Goal: Task Accomplishment & Management: Use online tool/utility

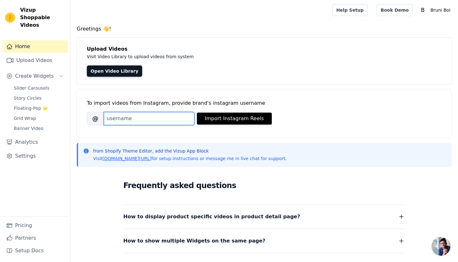
click at [130, 120] on input "Brand's Instagram Username" at bounding box center [149, 118] width 91 height 13
paste input "https://www.instagram.com/thebruniboi/"
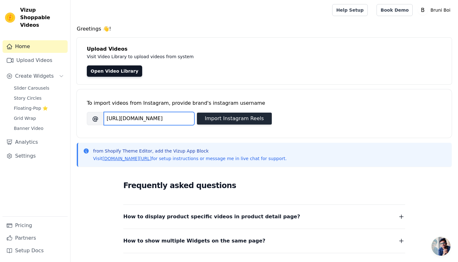
type input "https://www.instagram.com/thebruniboi/"
click at [236, 121] on button "Import Instagram Reels" at bounding box center [234, 119] width 75 height 12
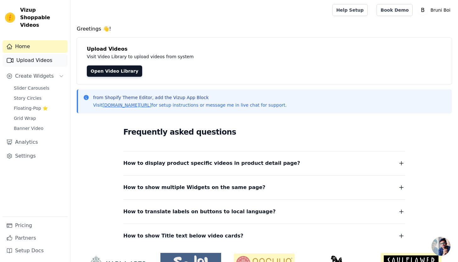
click at [41, 55] on link "Upload Videos" at bounding box center [35, 60] width 65 height 13
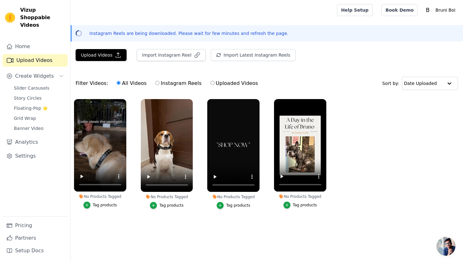
click at [91, 205] on button "Tag products" at bounding box center [100, 205] width 34 height 7
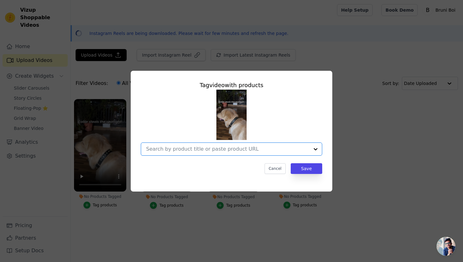
click at [215, 150] on input "No Products Tagged Tag video with products Option undefined, selected. Select i…" at bounding box center [227, 149] width 163 height 6
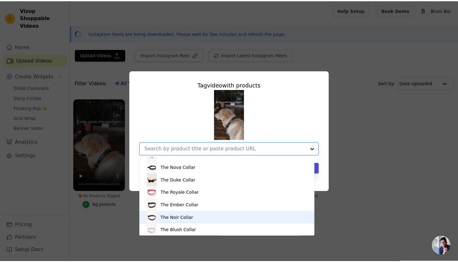
scroll to position [49, 0]
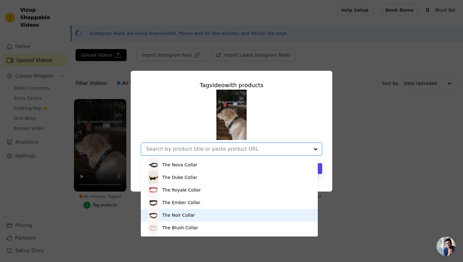
click at [209, 219] on div "The Noir Collar" at bounding box center [229, 215] width 164 height 13
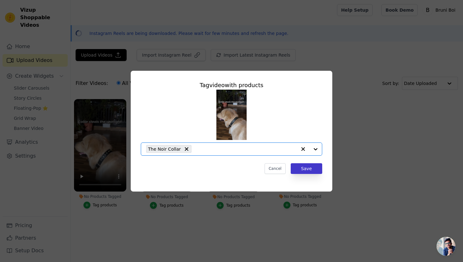
click at [311, 169] on button "Save" at bounding box center [305, 168] width 31 height 11
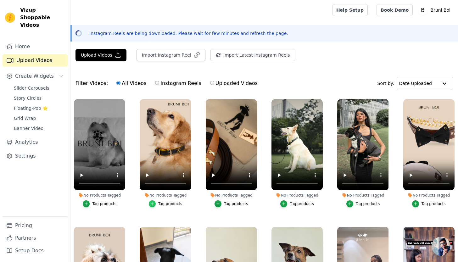
click at [152, 203] on icon "button" at bounding box center [152, 204] width 3 height 3
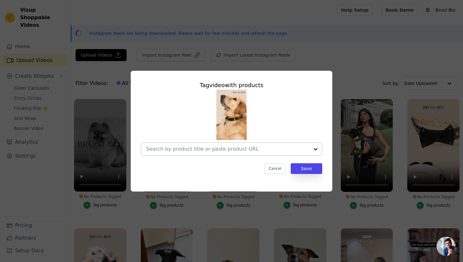
click at [197, 149] on input "No Products Tagged Tag video with products Cancel Save Tag products" at bounding box center [227, 149] width 163 height 6
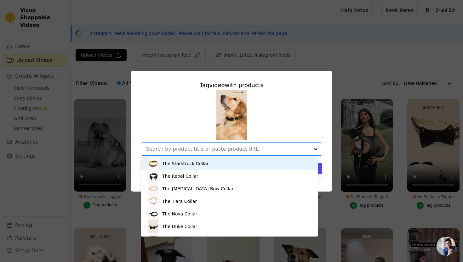
click at [193, 164] on div "The Starstruck Collar" at bounding box center [185, 163] width 46 height 6
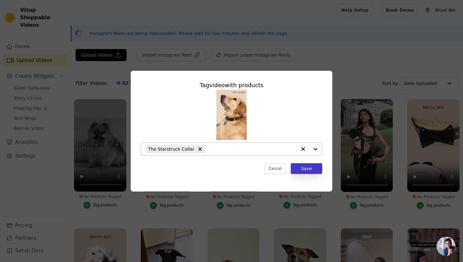
click at [308, 170] on button "Save" at bounding box center [305, 168] width 31 height 11
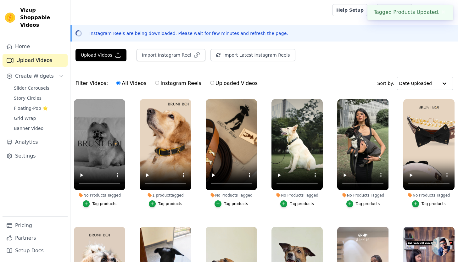
click at [222, 204] on button "Tag products" at bounding box center [232, 203] width 34 height 7
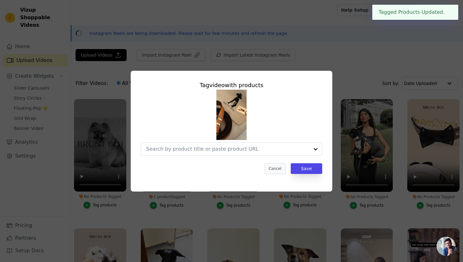
click at [276, 167] on button "Cancel" at bounding box center [274, 168] width 21 height 11
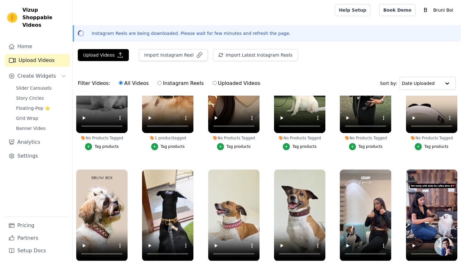
scroll to position [59, 0]
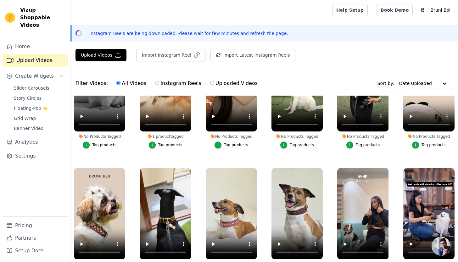
click at [366, 146] on div "Tag products" at bounding box center [368, 145] width 24 height 5
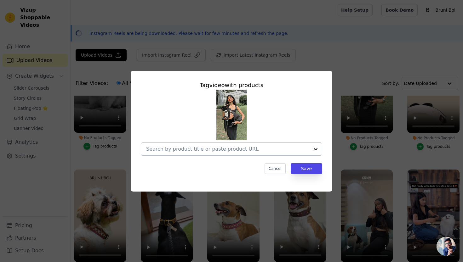
click at [202, 147] on input "No Products Tagged Tag video with products Cancel Save Tag products" at bounding box center [227, 149] width 163 height 6
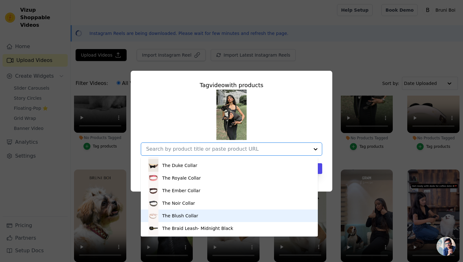
scroll to position [62, 0]
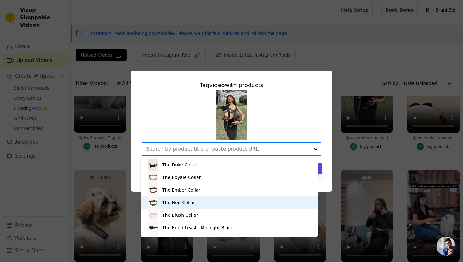
click at [192, 206] on div "The Noir Collar" at bounding box center [229, 202] width 164 height 13
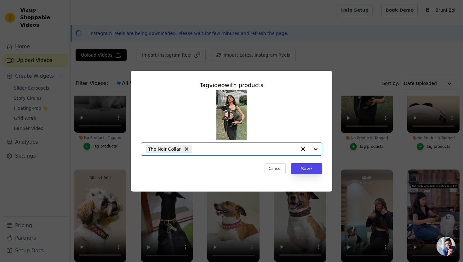
click at [264, 153] on div "The Noir Collar" at bounding box center [221, 149] width 150 height 13
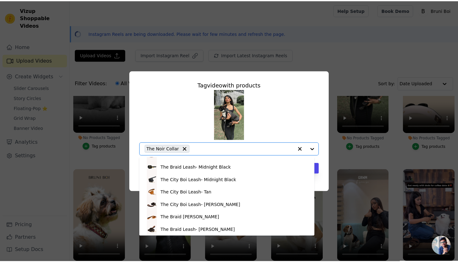
scroll to position [122, 0]
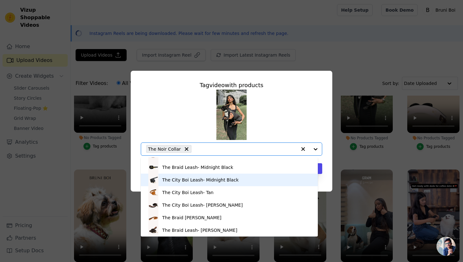
click at [187, 182] on div "The City Boi Leash- Midnight Black" at bounding box center [200, 180] width 76 height 6
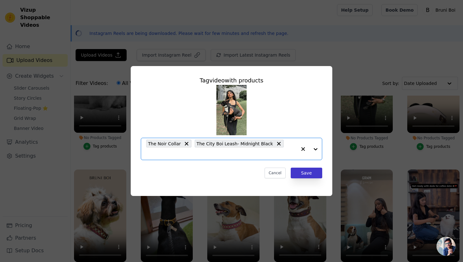
click at [300, 169] on button "Save" at bounding box center [305, 173] width 31 height 11
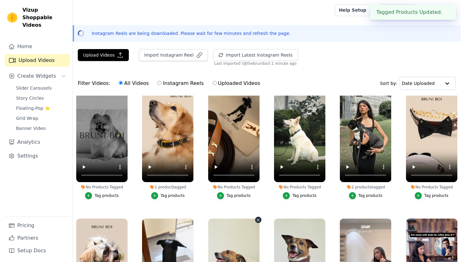
scroll to position [6, 0]
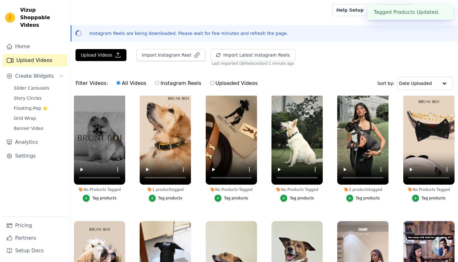
click at [224, 196] on div "Tag products" at bounding box center [236, 198] width 24 height 5
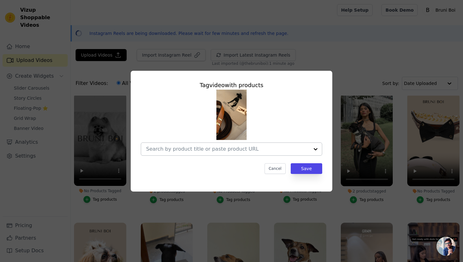
click at [220, 150] on input "No Products Tagged Tag video with products Cancel Save Tag products" at bounding box center [227, 149] width 163 height 6
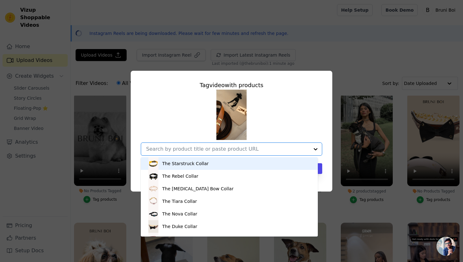
click at [209, 166] on div "The Starstruck Collar" at bounding box center [229, 163] width 164 height 13
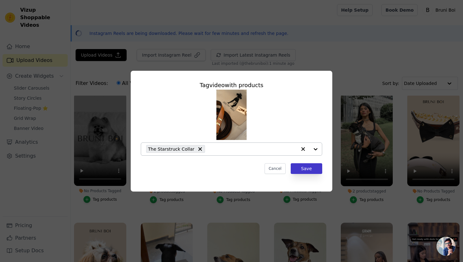
click at [306, 170] on button "Save" at bounding box center [305, 168] width 31 height 11
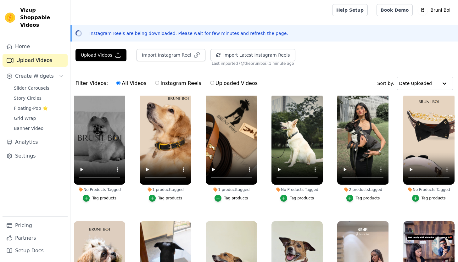
click at [294, 196] on div "Tag products" at bounding box center [302, 198] width 24 height 5
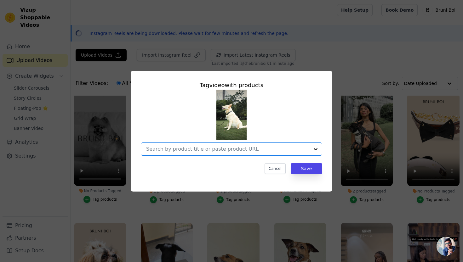
click at [245, 152] on input "No Products Tagged Tag video with products Option undefined, selected. Select i…" at bounding box center [227, 149] width 163 height 6
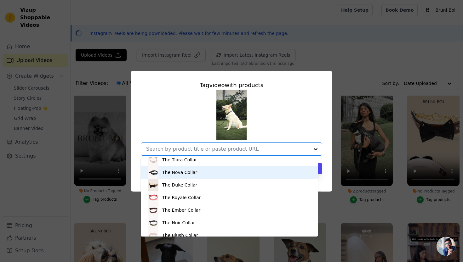
scroll to position [42, 0]
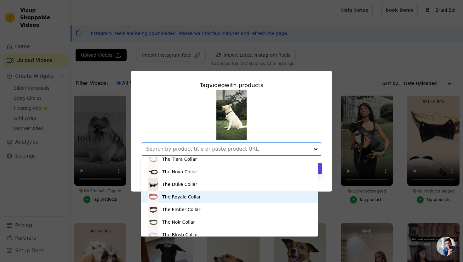
click at [203, 197] on div "The Royale Collar" at bounding box center [229, 197] width 164 height 13
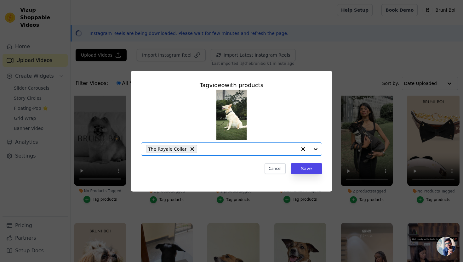
click at [223, 151] on input "No Products Tagged Tag video with products Option The Royale Collar, selected. …" at bounding box center [248, 149] width 96 height 6
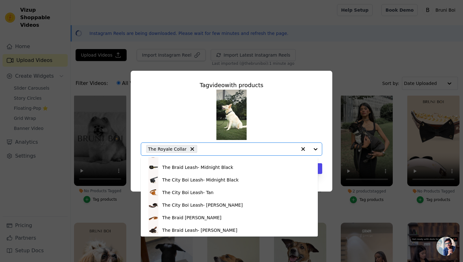
scroll to position [122, 0]
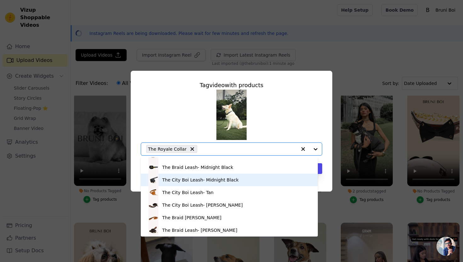
click at [195, 184] on div "The City Boi Leash- Midnight Black" at bounding box center [229, 180] width 164 height 13
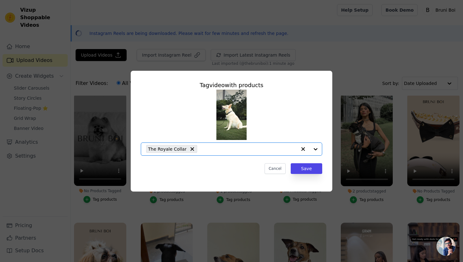
click at [212, 147] on input "No Products Tagged Tag video with products Option The Royale Collar, selected. …" at bounding box center [248, 149] width 96 height 6
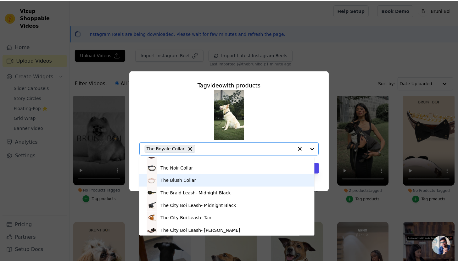
scroll to position [101, 0]
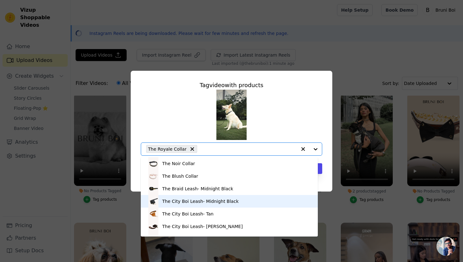
click at [205, 202] on div "The City Boi Leash- Midnight Black" at bounding box center [200, 201] width 76 height 6
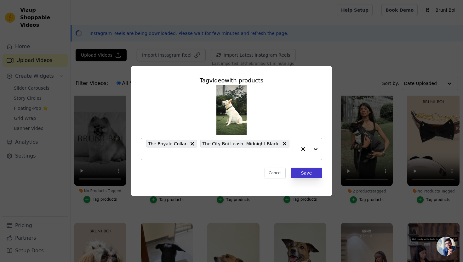
click at [304, 175] on button "Save" at bounding box center [305, 173] width 31 height 11
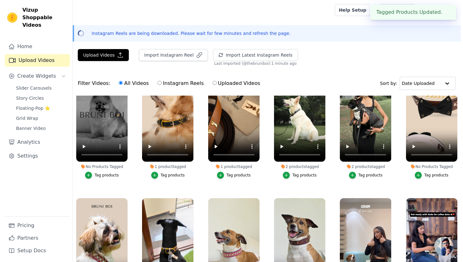
scroll to position [24, 0]
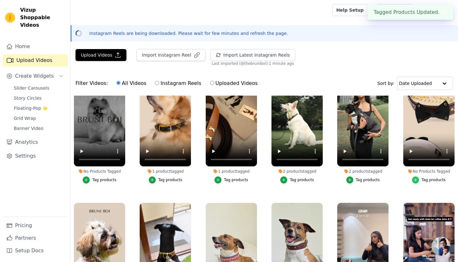
click at [413, 180] on icon "button" at bounding box center [415, 180] width 4 height 4
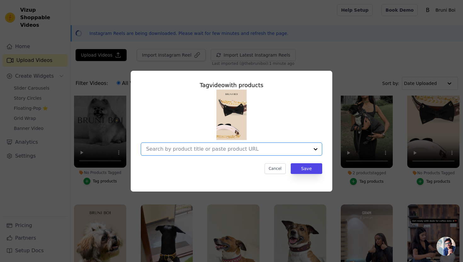
click at [294, 149] on input "No Products Tagged Tag video with products Option undefined, selected. Select i…" at bounding box center [227, 149] width 163 height 6
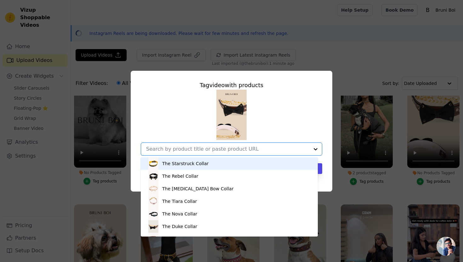
click at [294, 149] on input "No Products Tagged Tag video with products The Starstruck Collar The Rebel Coll…" at bounding box center [227, 149] width 163 height 6
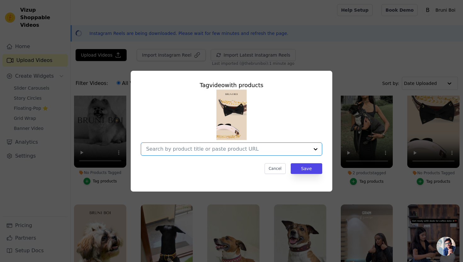
click at [294, 149] on input "No Products Tagged Tag video with products Option undefined, selected. Select i…" at bounding box center [227, 149] width 163 height 6
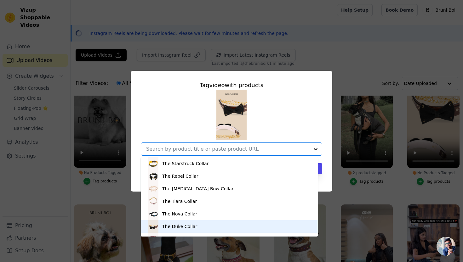
click at [224, 227] on div "The Duke Collar" at bounding box center [229, 226] width 164 height 13
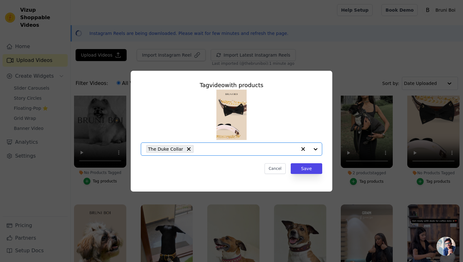
click at [242, 149] on input "No Products Tagged Tag video with products Option The Duke Collar, selected. Se…" at bounding box center [247, 149] width 100 height 6
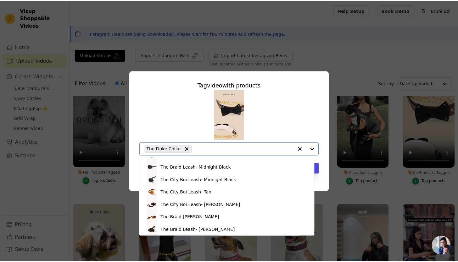
scroll to position [122, 0]
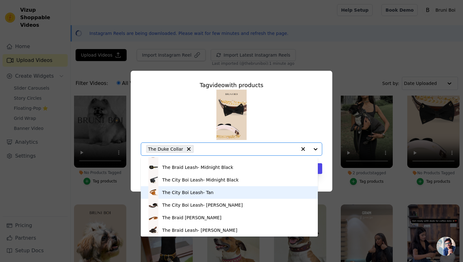
click at [196, 195] on div "The City Boi Leash- Tan" at bounding box center [187, 192] width 51 height 6
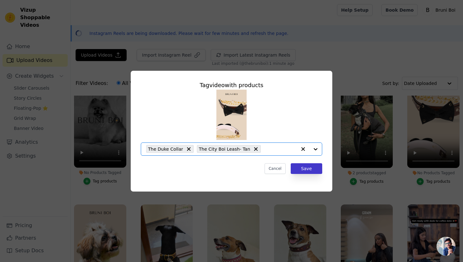
click at [300, 170] on button "Save" at bounding box center [305, 168] width 31 height 11
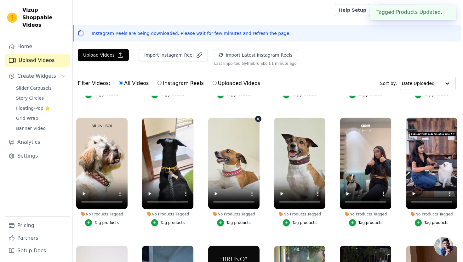
scroll to position [110, 0]
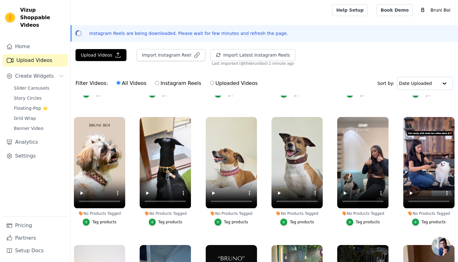
click at [95, 220] on div "Tag products" at bounding box center [104, 222] width 24 height 5
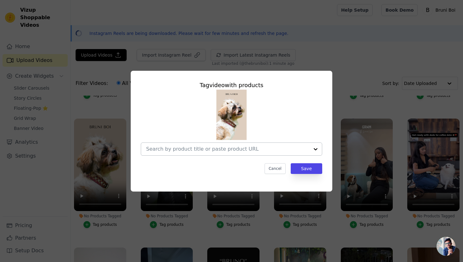
click at [171, 149] on input "No Products Tagged Tag video with products Cancel Save Tag products" at bounding box center [227, 149] width 163 height 6
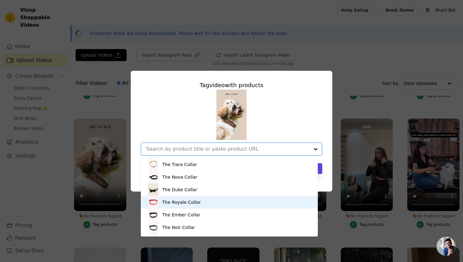
scroll to position [37, 0]
click at [182, 205] on div "The Royale Collar" at bounding box center [181, 202] width 38 height 6
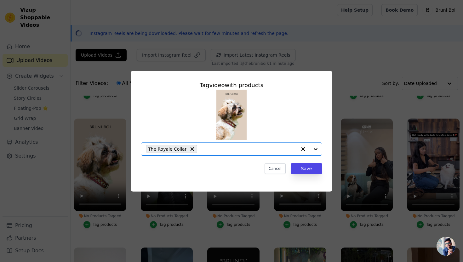
click at [208, 151] on input "No Products Tagged Tag video with products Option The Royale Collar, selected. …" at bounding box center [248, 149] width 96 height 6
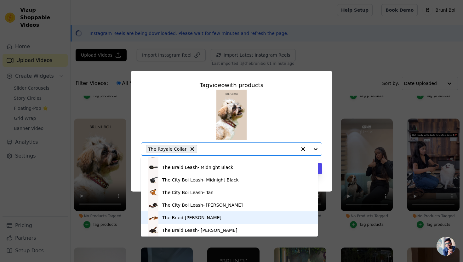
scroll to position [122, 0]
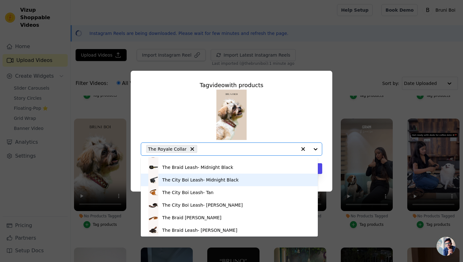
click at [194, 181] on div "The City Boi Leash- Midnight Black" at bounding box center [200, 180] width 76 height 6
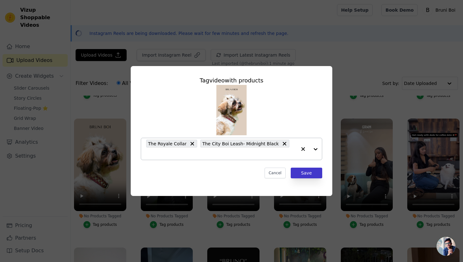
click at [309, 174] on button "Save" at bounding box center [305, 173] width 31 height 11
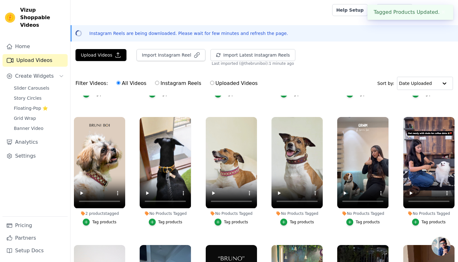
click at [165, 220] on div "Tag products" at bounding box center [170, 222] width 24 height 5
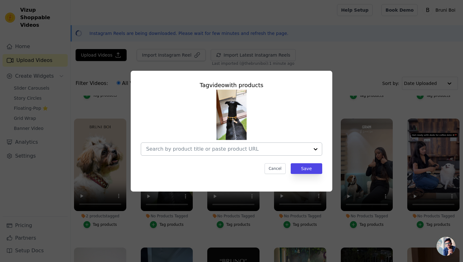
click at [176, 153] on div at bounding box center [227, 149] width 163 height 13
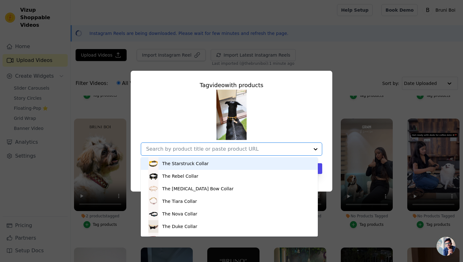
click at [176, 165] on div "The Starstruck Collar" at bounding box center [185, 163] width 46 height 6
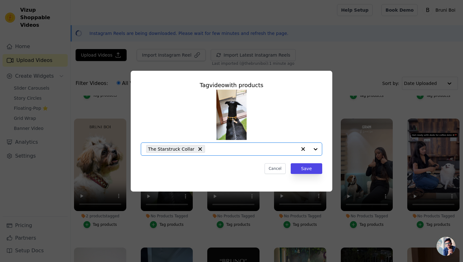
click at [217, 151] on input "No Products Tagged Tag video with products Option The Starstruck Collar, select…" at bounding box center [252, 149] width 88 height 6
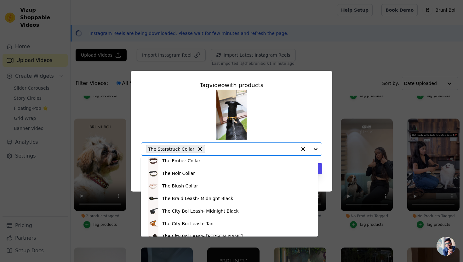
scroll to position [94, 0]
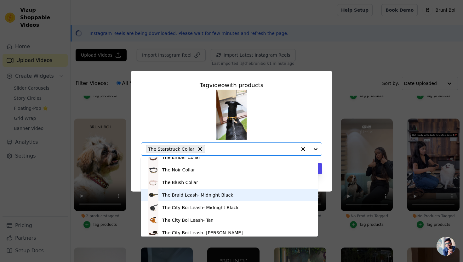
click at [195, 197] on div "The Braid Leash- Midnight Black" at bounding box center [197, 195] width 71 height 6
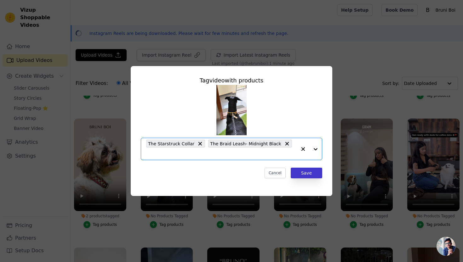
click at [311, 174] on button "Save" at bounding box center [305, 173] width 31 height 11
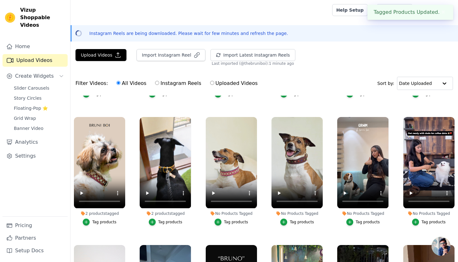
click at [229, 220] on div "Tag products" at bounding box center [236, 222] width 24 height 5
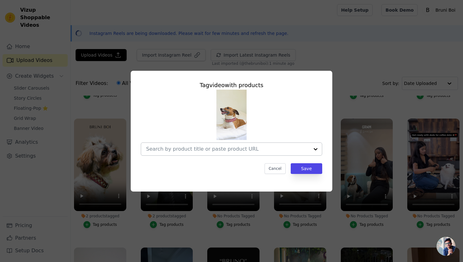
click at [198, 152] on div at bounding box center [227, 149] width 163 height 13
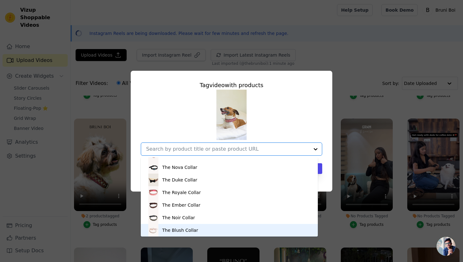
scroll to position [59, 0]
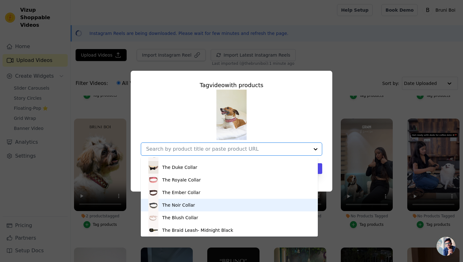
click at [183, 207] on div "The Noir Collar" at bounding box center [178, 205] width 33 height 6
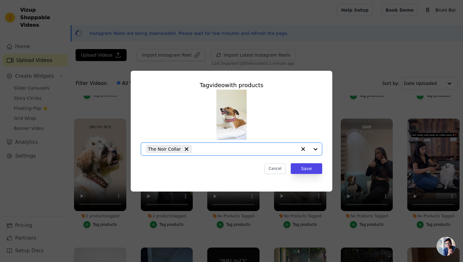
click at [212, 150] on input "No Products Tagged Tag video with products Option The Noir Collar, selected. Se…" at bounding box center [245, 149] width 102 height 6
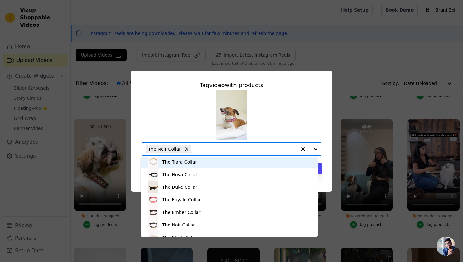
scroll to position [40, 0]
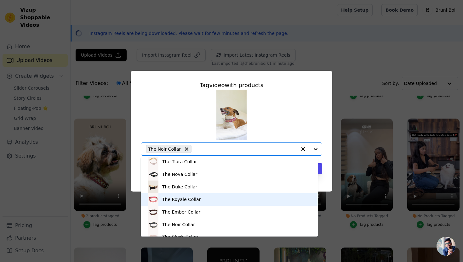
click at [186, 200] on div "The Royale Collar" at bounding box center [181, 199] width 38 height 6
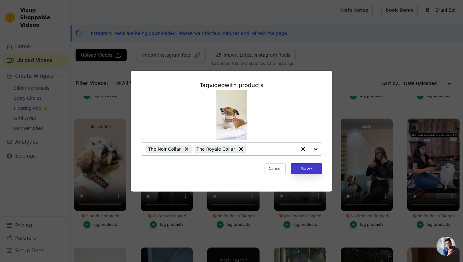
click at [318, 169] on button "Save" at bounding box center [305, 168] width 31 height 11
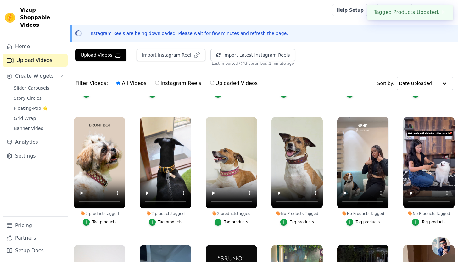
click at [295, 221] on div "Tag products" at bounding box center [302, 222] width 24 height 5
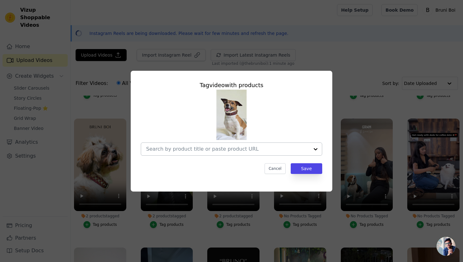
click at [238, 149] on input "No Products Tagged Tag video with products Cancel Save Tag products" at bounding box center [227, 149] width 163 height 6
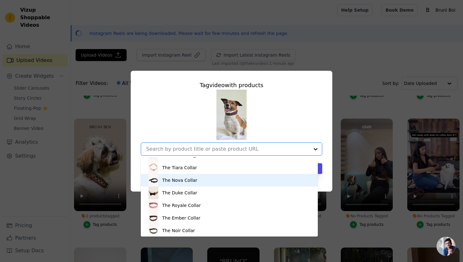
scroll to position [41, 0]
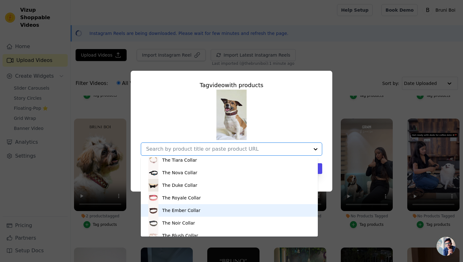
click at [183, 212] on div "The Ember Collar" at bounding box center [181, 210] width 38 height 6
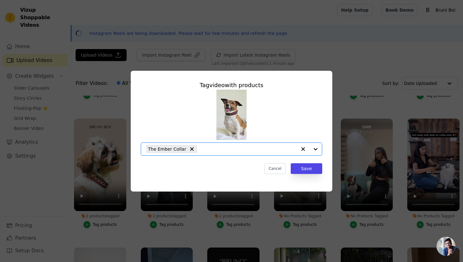
click at [224, 150] on input "No Products Tagged Tag video with products Option The Ember Collar, selected. S…" at bounding box center [248, 149] width 97 height 6
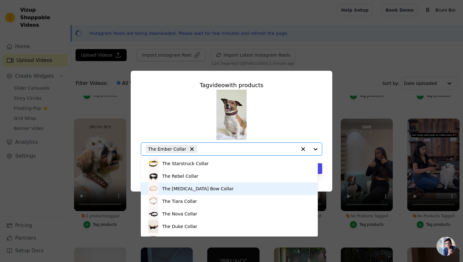
click at [200, 186] on div "The Muse Bow Collar" at bounding box center [197, 189] width 71 height 6
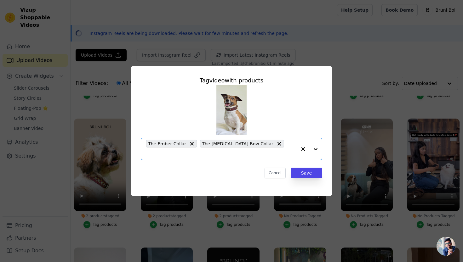
click at [259, 151] on input "No Products Tagged Tag video with products Option The Ember Collar, The Muse Bo…" at bounding box center [221, 154] width 150 height 6
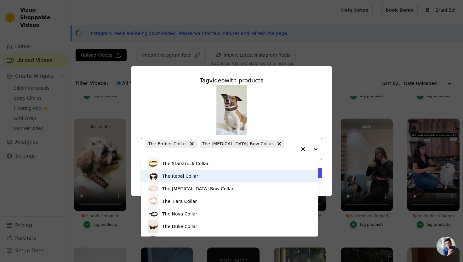
click at [189, 178] on div "The Rebel Collar" at bounding box center [180, 176] width 36 height 6
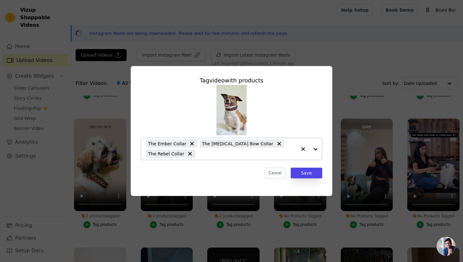
click at [210, 158] on div "The Ember Collar The Muse Bow Collar The Rebel Collar" at bounding box center [221, 149] width 150 height 22
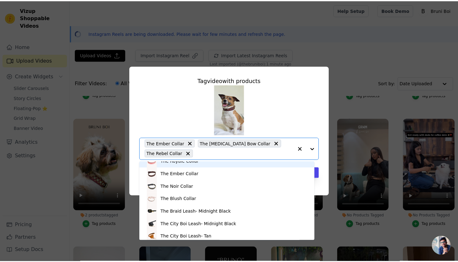
scroll to position [82, 0]
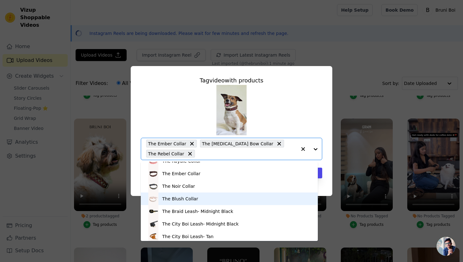
click at [179, 200] on div "The Blush Collar" at bounding box center [180, 199] width 36 height 6
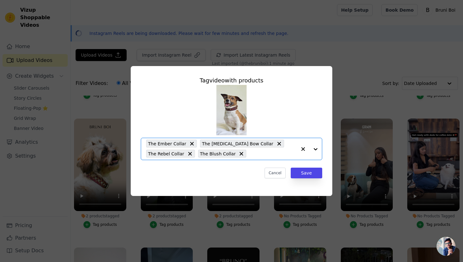
click at [251, 154] on input "No Products Tagged Tag video with products Option The Ember Collar, The Muse Bo…" at bounding box center [272, 154] width 47 height 6
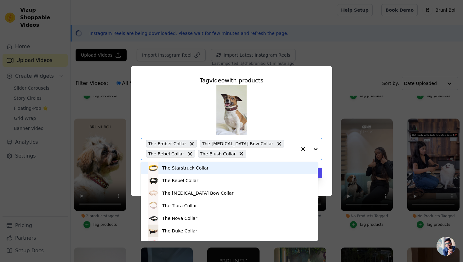
click at [208, 170] on div "The Starstruck Collar" at bounding box center [229, 168] width 164 height 13
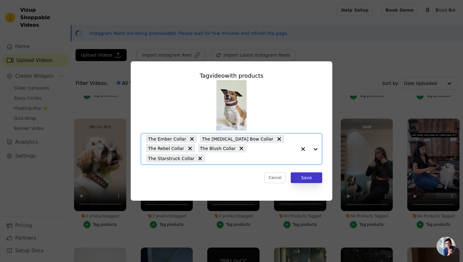
click at [301, 178] on button "Save" at bounding box center [305, 177] width 31 height 11
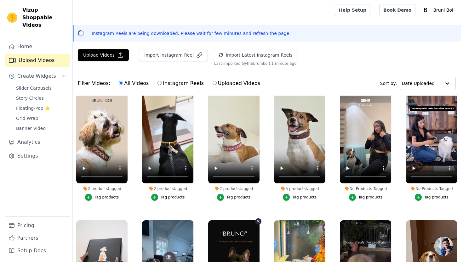
scroll to position [134, 0]
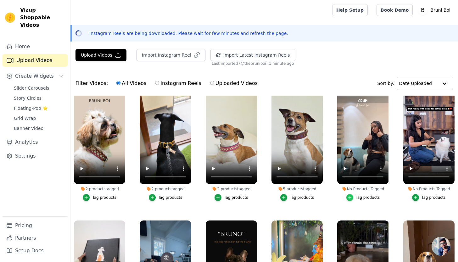
click at [351, 195] on div "button" at bounding box center [349, 197] width 7 height 7
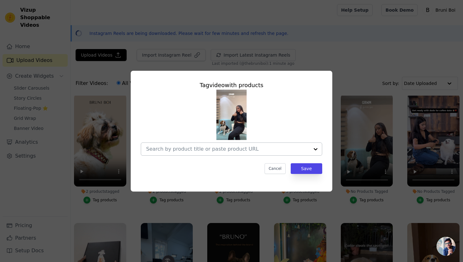
click at [205, 150] on input "No Products Tagged Tag video with products Cancel Save Tag products" at bounding box center [227, 149] width 163 height 6
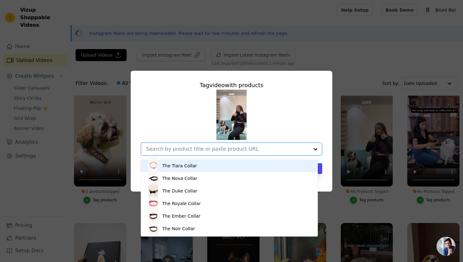
scroll to position [40, 0]
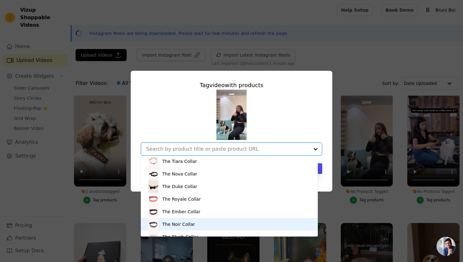
click at [188, 226] on div "The Noir Collar" at bounding box center [178, 224] width 33 height 6
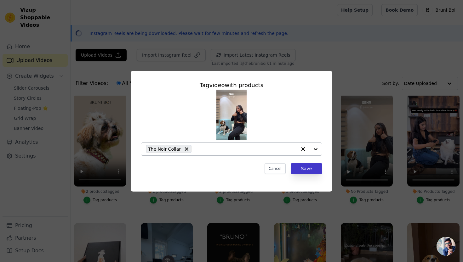
click at [319, 167] on button "Save" at bounding box center [305, 168] width 31 height 11
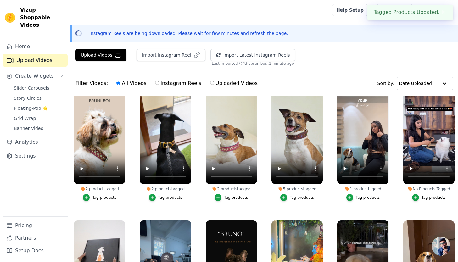
click at [422, 195] on div "Tag products" at bounding box center [434, 197] width 24 height 5
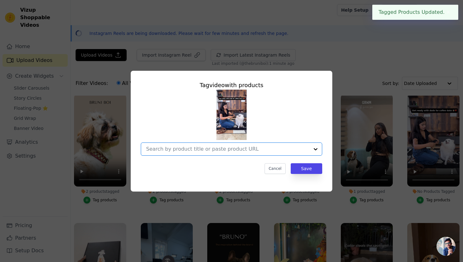
click at [235, 151] on input "No Products Tagged Tag video with products Option undefined, selected. Select i…" at bounding box center [227, 149] width 163 height 6
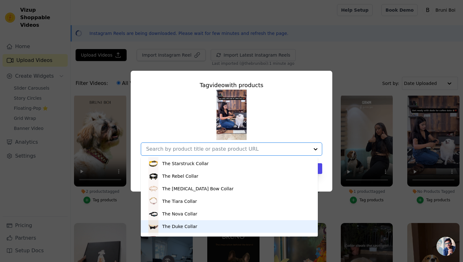
click at [226, 226] on div "The Duke Collar" at bounding box center [229, 226] width 164 height 13
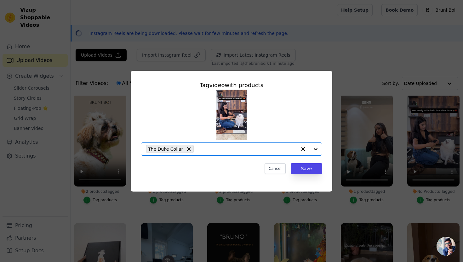
click at [215, 149] on input "No Products Tagged Tag video with products Option The Duke Collar, selected. Se…" at bounding box center [247, 149] width 100 height 6
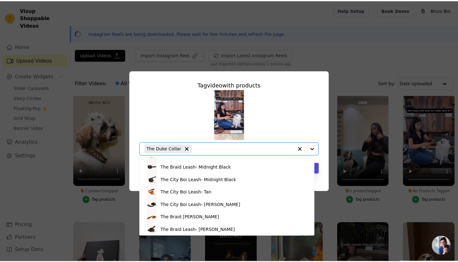
scroll to position [122, 0]
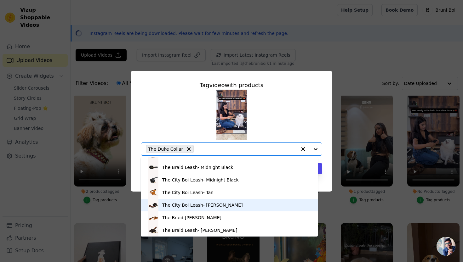
click at [190, 205] on div "The City Boi Leash- [PERSON_NAME]" at bounding box center [202, 205] width 81 height 6
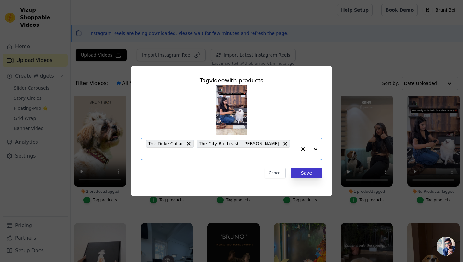
click at [312, 168] on button "Save" at bounding box center [305, 173] width 31 height 11
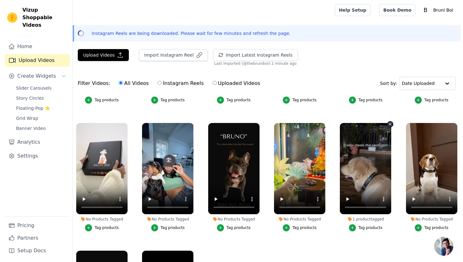
scroll to position [234, 0]
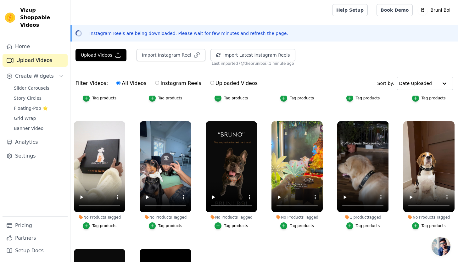
click at [153, 218] on li "No Products Tagged Tag products" at bounding box center [165, 175] width 51 height 108
click at [153, 222] on div "button" at bounding box center [152, 225] width 7 height 7
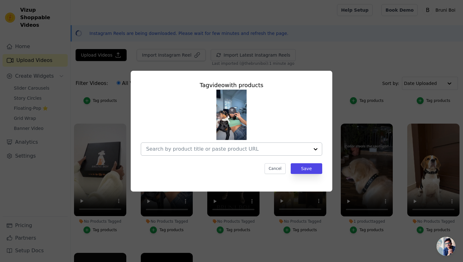
click at [178, 153] on div at bounding box center [227, 149] width 163 height 13
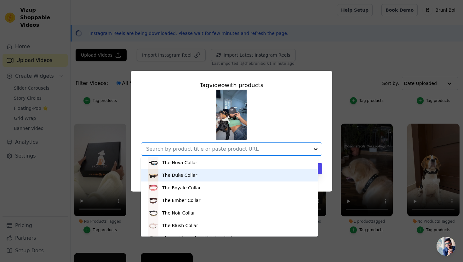
scroll to position [61, 0]
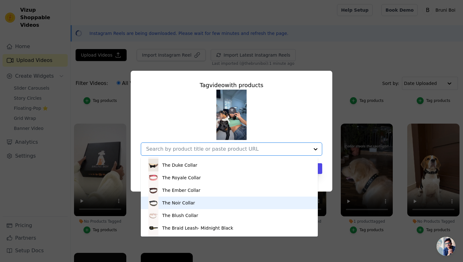
click at [179, 204] on div "The Noir Collar" at bounding box center [178, 203] width 33 height 6
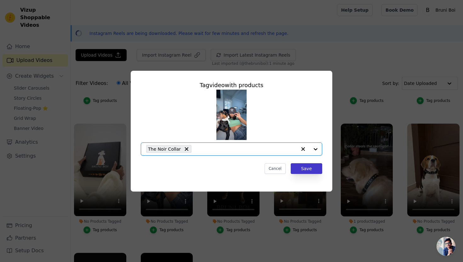
click at [317, 172] on button "Save" at bounding box center [305, 168] width 31 height 11
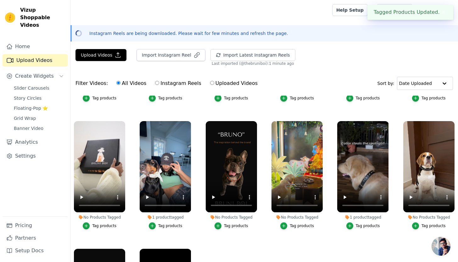
click at [285, 222] on button "Tag products" at bounding box center [297, 225] width 34 height 7
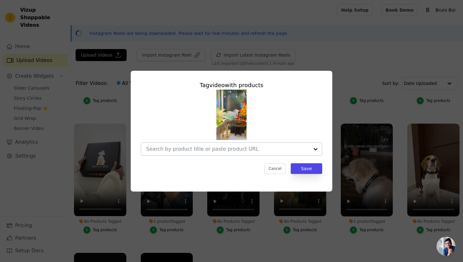
click at [239, 150] on input "No Products Tagged Tag video with products Cancel Save Tag products" at bounding box center [227, 149] width 163 height 6
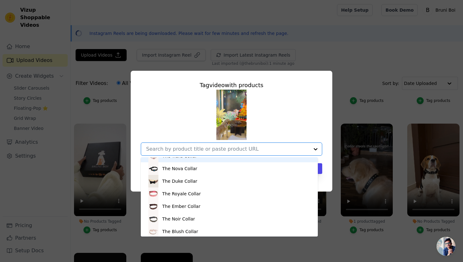
scroll to position [48, 0]
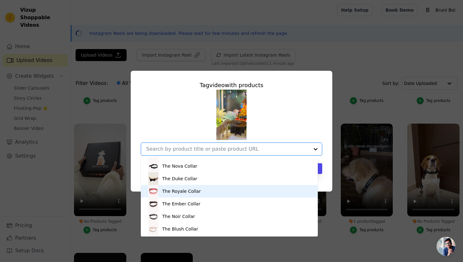
click at [217, 193] on div "The Royale Collar" at bounding box center [229, 191] width 164 height 13
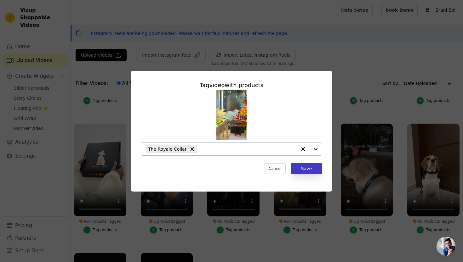
click at [308, 166] on button "Save" at bounding box center [305, 168] width 31 height 11
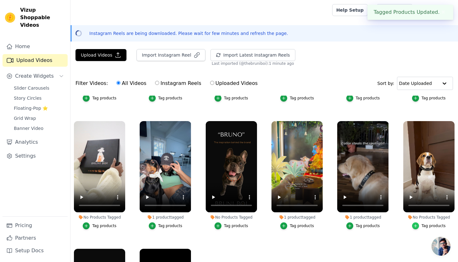
click at [413, 224] on icon "button" at bounding box center [415, 226] width 4 height 4
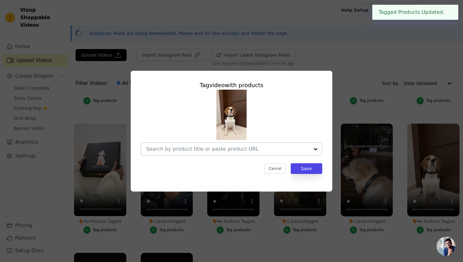
click at [293, 145] on div at bounding box center [227, 149] width 163 height 13
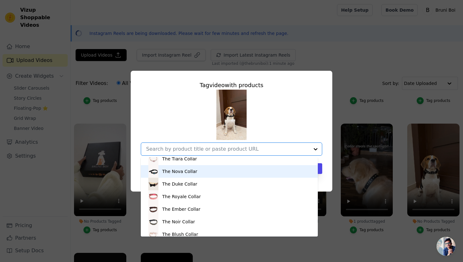
scroll to position [45, 0]
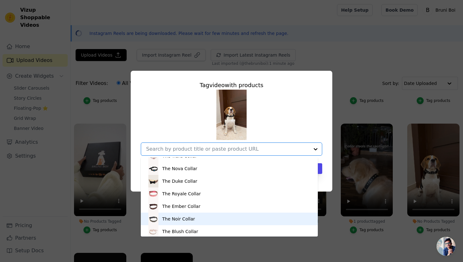
click at [185, 221] on div "The Noir Collar" at bounding box center [178, 219] width 33 height 6
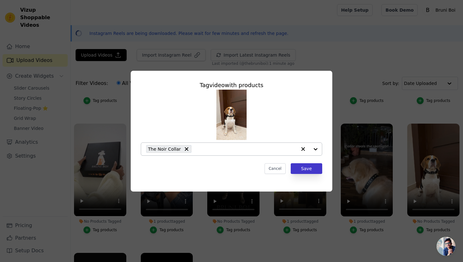
click at [321, 172] on button "Save" at bounding box center [305, 168] width 31 height 11
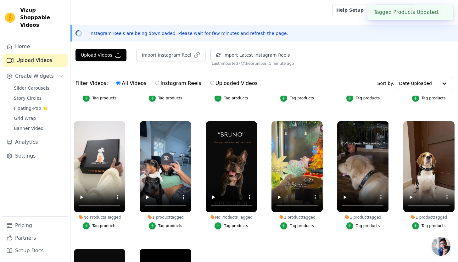
click at [227, 223] on div "Tag products" at bounding box center [236, 225] width 24 height 5
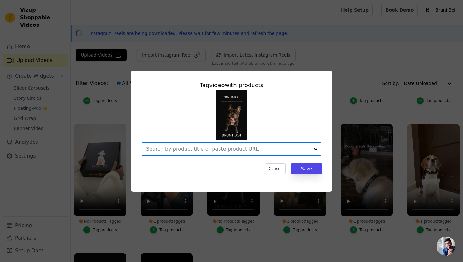
click at [228, 150] on input "No Products Tagged Tag video with products Option undefined, selected. Select i…" at bounding box center [227, 149] width 163 height 6
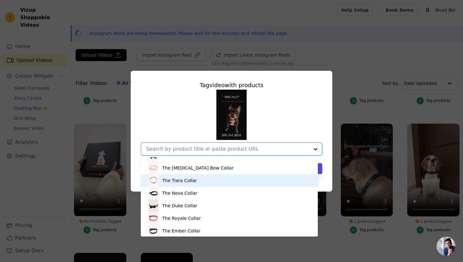
scroll to position [0, 0]
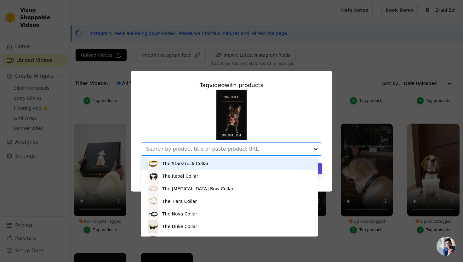
click at [217, 163] on div "The Starstruck Collar" at bounding box center [229, 163] width 164 height 13
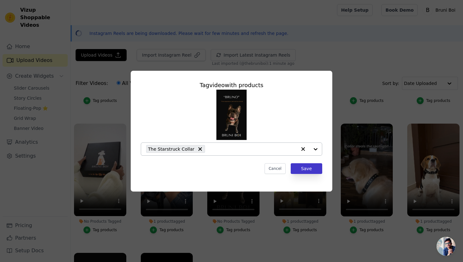
click at [301, 171] on button "Save" at bounding box center [305, 168] width 31 height 11
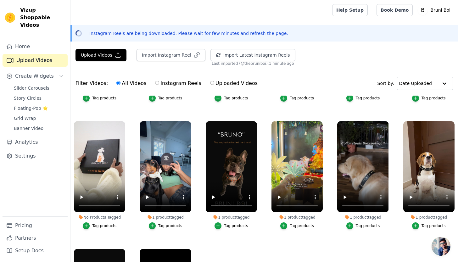
click at [99, 215] on div "No Products Tagged" at bounding box center [99, 217] width 51 height 5
click at [101, 224] on div "Tag products" at bounding box center [104, 225] width 24 height 5
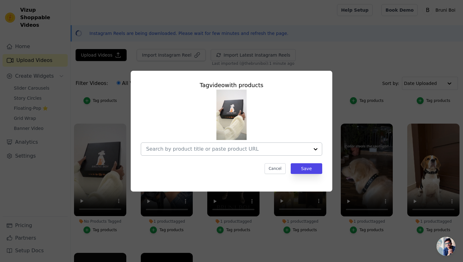
click at [268, 146] on input "No Products Tagged Tag video with products Cancel Save Tag products" at bounding box center [227, 149] width 163 height 6
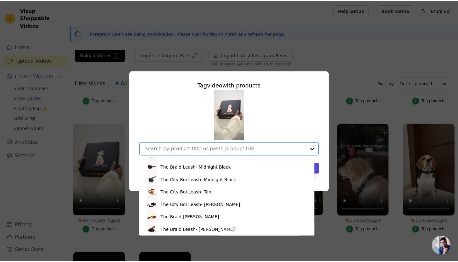
scroll to position [122, 0]
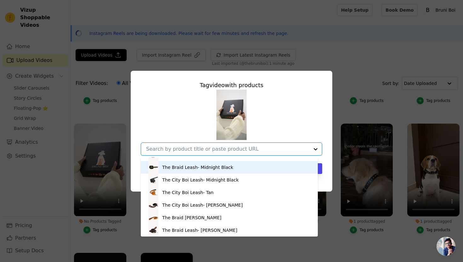
click at [184, 169] on div "The Braid Leash- Midnight Black" at bounding box center [197, 167] width 71 height 6
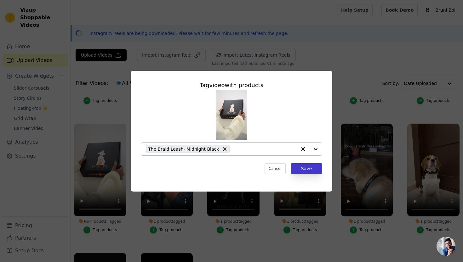
click at [300, 166] on button "Save" at bounding box center [305, 168] width 31 height 11
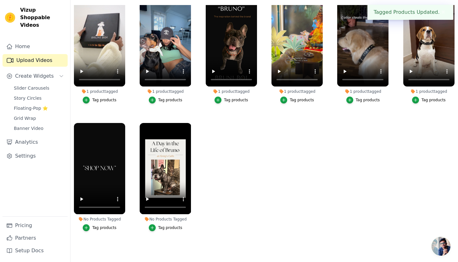
scroll to position [91, 0]
click at [100, 225] on div "Tag products" at bounding box center [104, 227] width 24 height 5
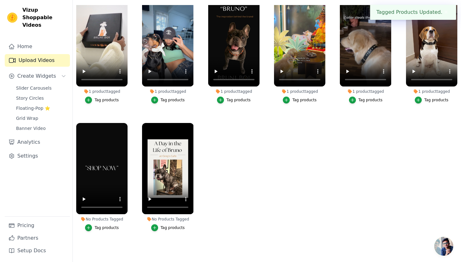
scroll to position [0, 0]
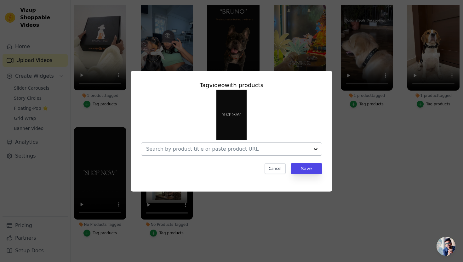
click at [192, 153] on div at bounding box center [227, 149] width 163 height 13
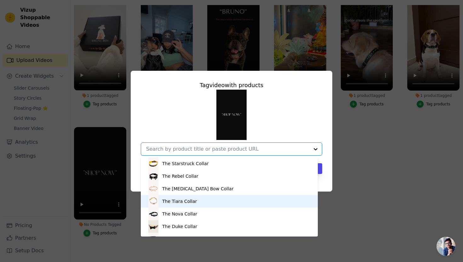
click at [191, 199] on div "The Tiara Collar" at bounding box center [179, 201] width 35 height 6
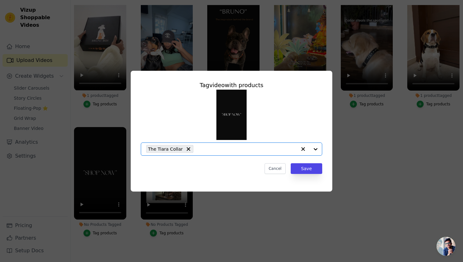
click at [228, 150] on input "No Products Tagged Tag video with products Option The Tiara Collar, selected. S…" at bounding box center [246, 149] width 100 height 6
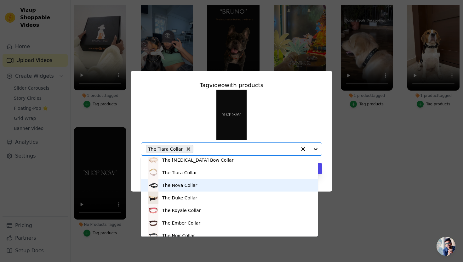
scroll to position [29, 0]
click at [177, 183] on div "The Nova Collar" at bounding box center [179, 185] width 35 height 6
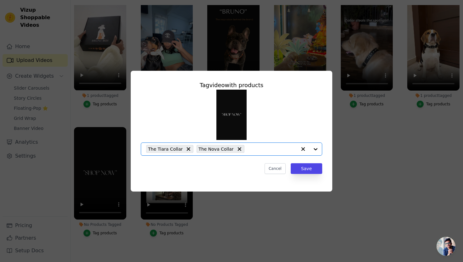
click at [259, 149] on input "No Products Tagged Tag video with products Option The Tiara Collar, The Nova Co…" at bounding box center [271, 149] width 49 height 6
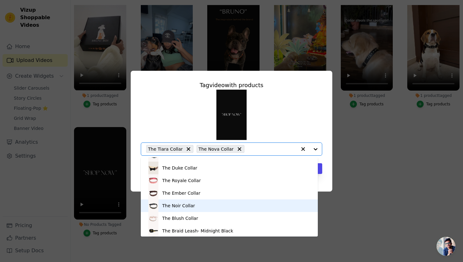
scroll to position [59, 0]
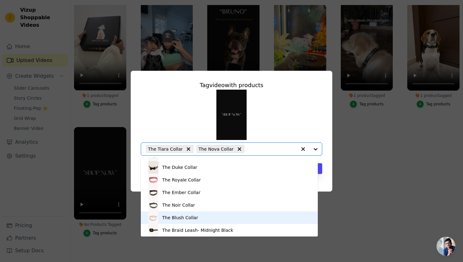
click at [186, 215] on div "The Blush Collar" at bounding box center [180, 218] width 36 height 6
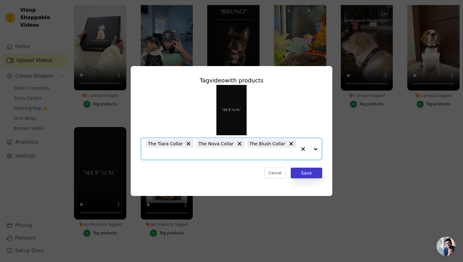
click at [306, 171] on button "Save" at bounding box center [305, 173] width 31 height 11
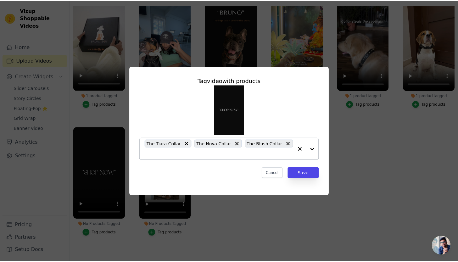
scroll to position [91, 0]
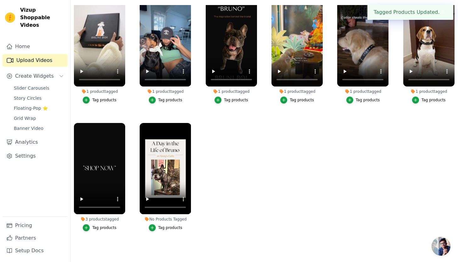
click at [167, 225] on div "Tag products" at bounding box center [170, 227] width 24 height 5
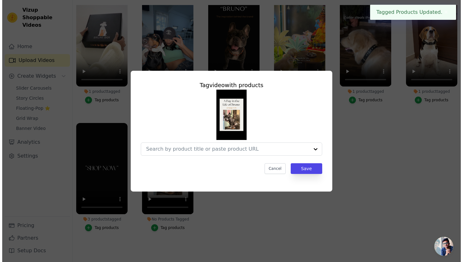
scroll to position [0, 0]
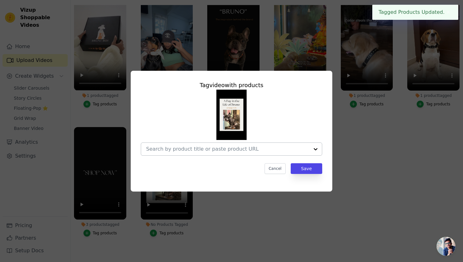
click at [241, 153] on div at bounding box center [227, 149] width 163 height 13
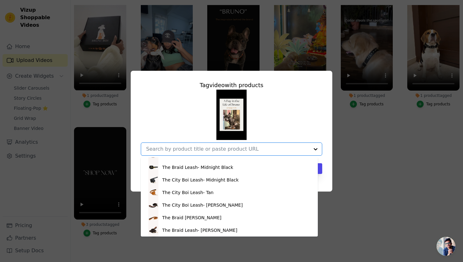
scroll to position [122, 0]
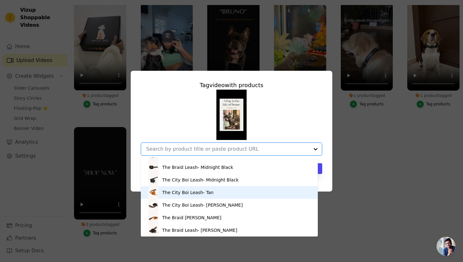
click at [181, 191] on div "The City Boi Leash- Tan" at bounding box center [187, 192] width 51 height 6
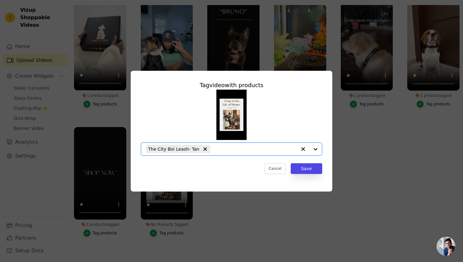
click at [249, 150] on input "No Products Tagged Tag video with products Option The City Boi Leash- Tan, sele…" at bounding box center [254, 149] width 83 height 6
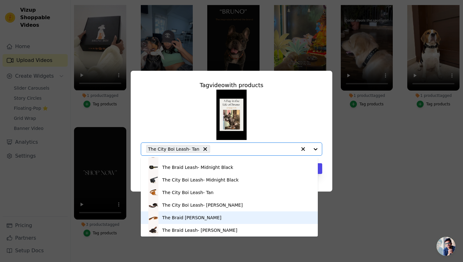
click at [173, 217] on div "The Braid [PERSON_NAME]" at bounding box center [191, 218] width 59 height 6
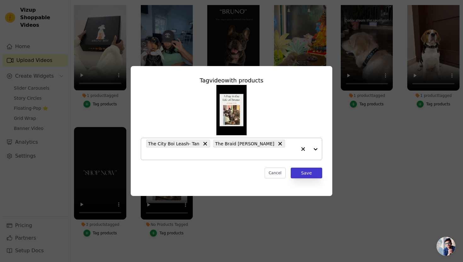
click at [294, 168] on button "Save" at bounding box center [305, 173] width 31 height 11
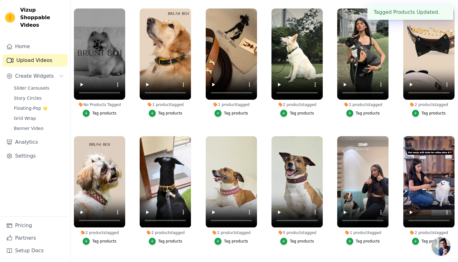
scroll to position [0, 0]
click at [57, 70] on button "Create Widgets" at bounding box center [35, 76] width 65 height 13
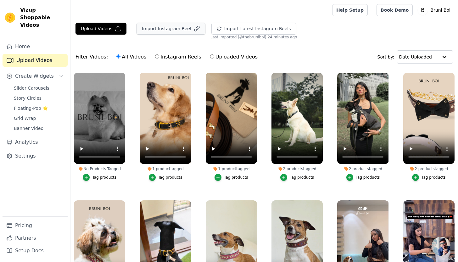
click at [172, 31] on button "Import Instagram Reel" at bounding box center [171, 29] width 69 height 12
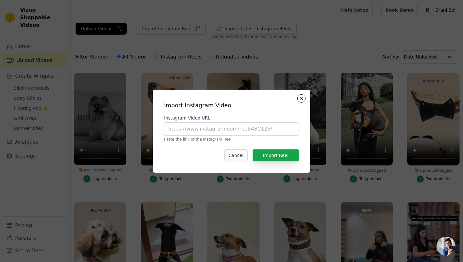
click at [237, 156] on button "Cancel" at bounding box center [235, 155] width 23 height 12
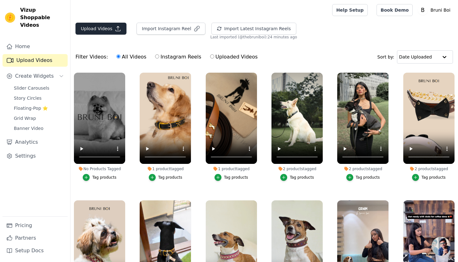
click at [110, 28] on button "Upload Videos" at bounding box center [101, 29] width 51 height 12
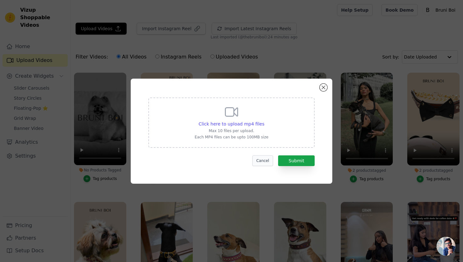
click at [260, 164] on button "Cancel" at bounding box center [262, 160] width 21 height 11
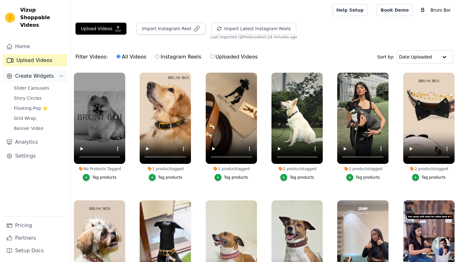
click at [61, 76] on icon "Sidebar" at bounding box center [61, 77] width 3 height 2
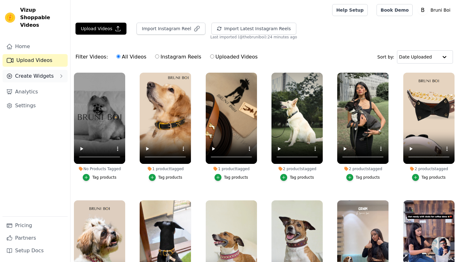
click at [57, 70] on button "Create Widgets" at bounding box center [35, 76] width 65 height 13
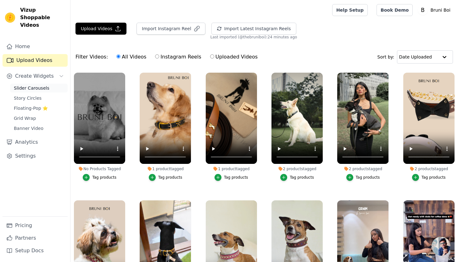
click at [46, 85] on span "Slider Carousels" at bounding box center [32, 88] width 36 height 6
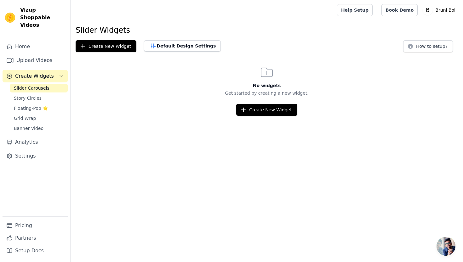
click at [62, 74] on icon "Sidebar" at bounding box center [61, 76] width 5 height 5
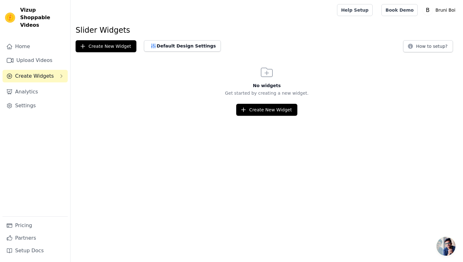
click at [38, 72] on span "Create Widgets" at bounding box center [34, 76] width 39 height 8
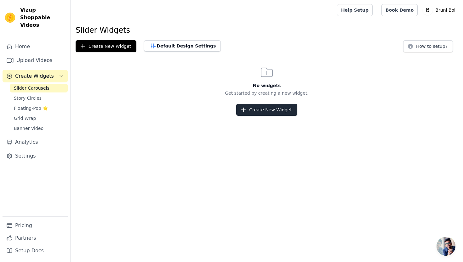
click at [293, 110] on button "Create New Widget" at bounding box center [266, 110] width 61 height 12
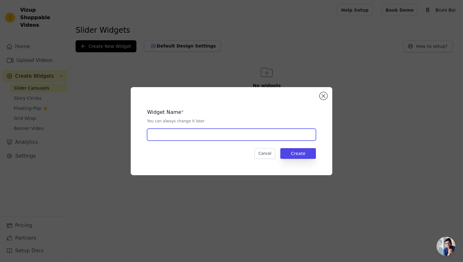
click at [173, 133] on input "text" at bounding box center [231, 135] width 169 height 12
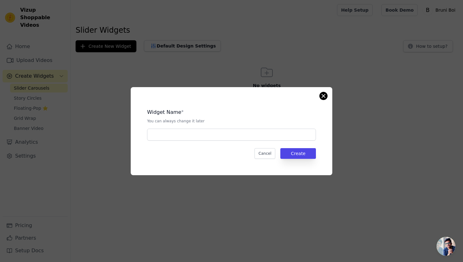
click at [323, 96] on button "Close modal" at bounding box center [323, 96] width 8 height 8
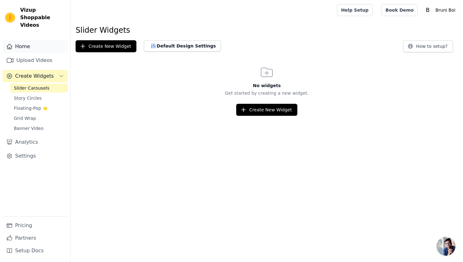
click at [26, 40] on link "Home" at bounding box center [35, 46] width 65 height 13
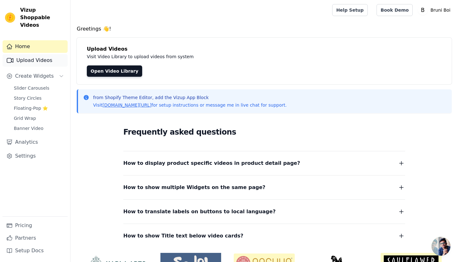
click at [37, 54] on link "Upload Videos" at bounding box center [35, 60] width 65 height 13
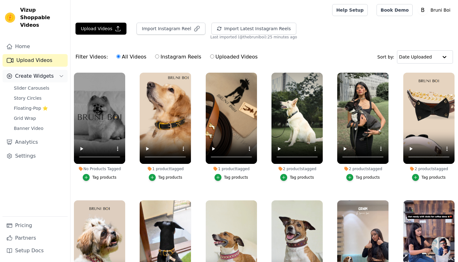
click at [41, 72] on span "Create Widgets" at bounding box center [34, 76] width 39 height 8
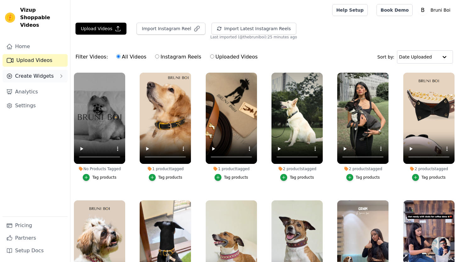
click at [45, 73] on button "Create Widgets" at bounding box center [35, 76] width 65 height 13
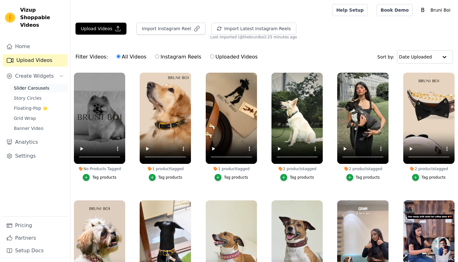
click at [47, 85] on span "Slider Carousels" at bounding box center [32, 88] width 36 height 6
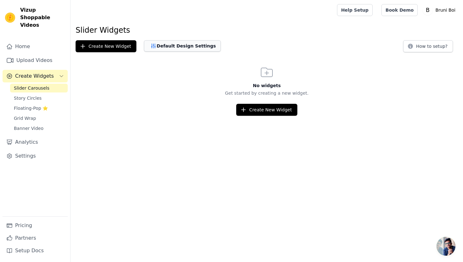
click at [169, 42] on button "Default Design Settings" at bounding box center [182, 45] width 77 height 11
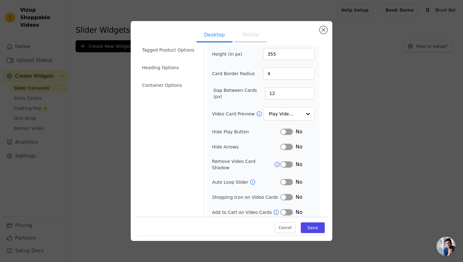
scroll to position [37, 0]
click at [285, 196] on button "Label" at bounding box center [286, 198] width 13 height 6
click at [286, 210] on button "Label" at bounding box center [286, 213] width 13 height 6
click at [307, 227] on button "Save" at bounding box center [313, 228] width 24 height 11
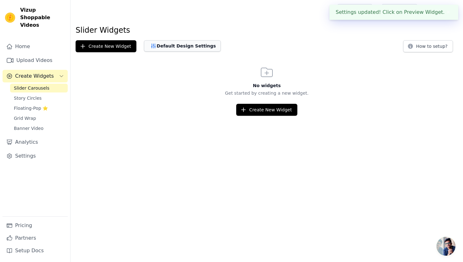
click at [186, 44] on button "Default Design Settings" at bounding box center [182, 45] width 77 height 11
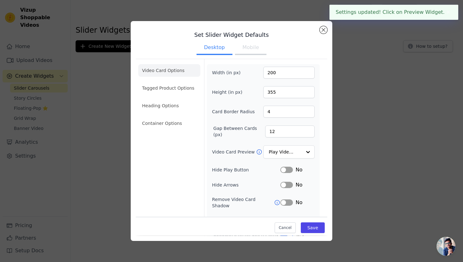
click at [245, 53] on button "Mobile" at bounding box center [250, 48] width 31 height 14
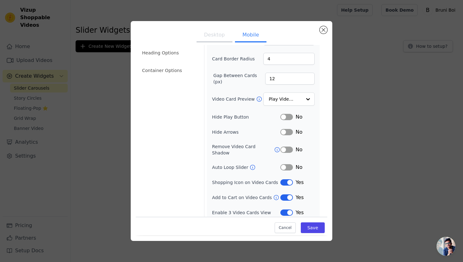
scroll to position [53, 0]
click at [310, 229] on button "Save" at bounding box center [313, 228] width 24 height 11
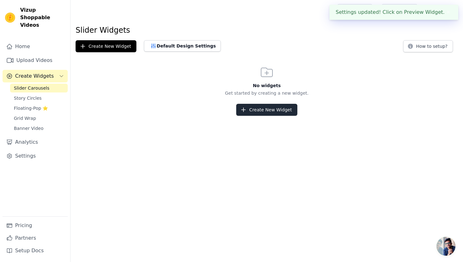
click at [250, 110] on button "Create New Widget" at bounding box center [266, 110] width 61 height 12
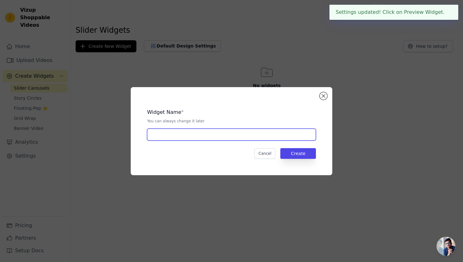
click at [234, 136] on input "text" at bounding box center [231, 135] width 169 height 12
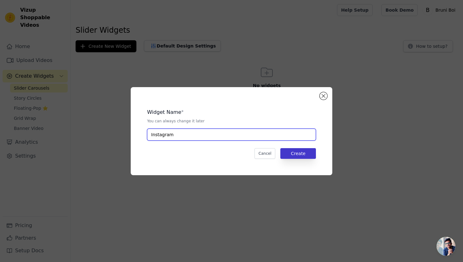
type input "Instagram"
click at [289, 155] on button "Create" at bounding box center [298, 153] width 36 height 11
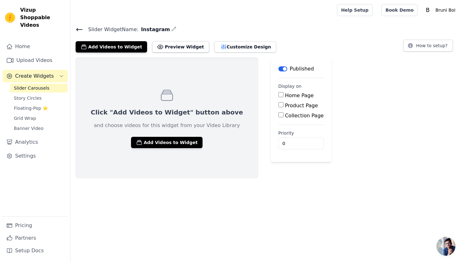
click at [285, 94] on label "Home Page" at bounding box center [299, 96] width 29 height 6
click at [279, 94] on input "Home Page" at bounding box center [280, 94] width 5 height 5
checkbox input "true"
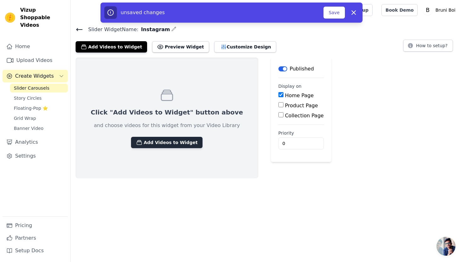
click at [171, 141] on button "Add Videos to Widget" at bounding box center [166, 142] width 71 height 11
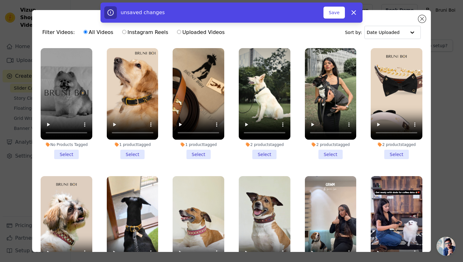
click at [68, 154] on li "No Products Tagged Select" at bounding box center [67, 103] width 52 height 111
click at [0, 0] on input "No Products Tagged Select" at bounding box center [0, 0] width 0 height 0
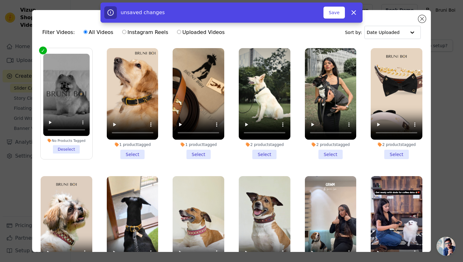
click at [66, 152] on label "No Products Tagged Deselect" at bounding box center [66, 104] width 52 height 112
click at [0, 0] on input "No Products Tagged Deselect" at bounding box center [0, 0] width 0 height 0
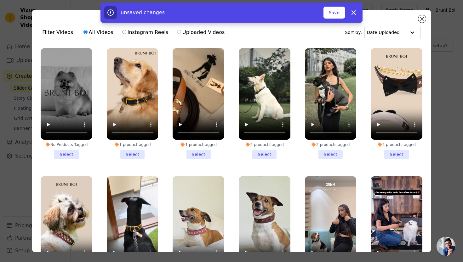
click at [123, 152] on li "1 product tagged Select" at bounding box center [133, 103] width 52 height 111
click at [0, 0] on input "1 product tagged Select" at bounding box center [0, 0] width 0 height 0
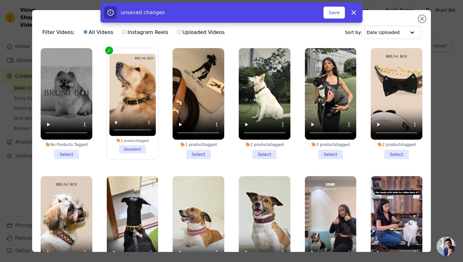
click at [198, 155] on li "1 product tagged Select" at bounding box center [198, 103] width 52 height 111
click at [0, 0] on input "1 product tagged Select" at bounding box center [0, 0] width 0 height 0
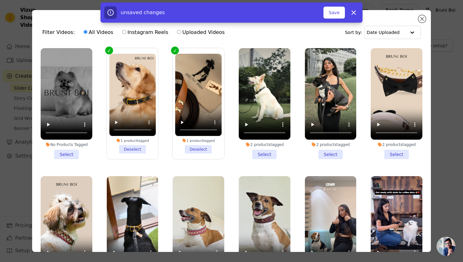
click at [258, 155] on li "2 products tagged Select" at bounding box center [265, 103] width 52 height 111
click at [0, 0] on input "2 products tagged Select" at bounding box center [0, 0] width 0 height 0
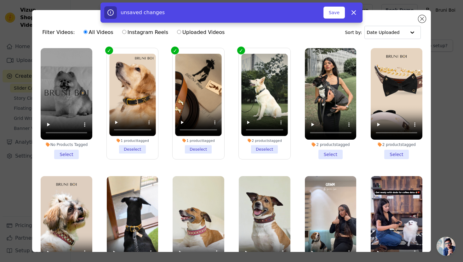
click at [318, 152] on li "2 products tagged Select" at bounding box center [331, 103] width 52 height 111
click at [0, 0] on input "2 products tagged Select" at bounding box center [0, 0] width 0 height 0
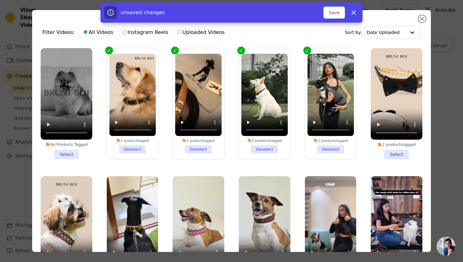
click at [383, 156] on li "2 products tagged Select" at bounding box center [396, 103] width 52 height 111
click at [0, 0] on input "2 products tagged Select" at bounding box center [0, 0] width 0 height 0
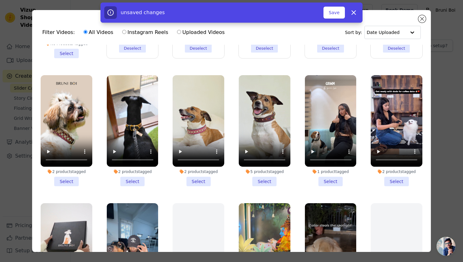
scroll to position [103, 0]
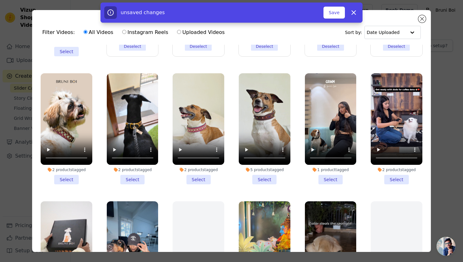
click at [315, 175] on li "1 product tagged Select" at bounding box center [331, 128] width 52 height 111
click at [0, 0] on input "1 product tagged Select" at bounding box center [0, 0] width 0 height 0
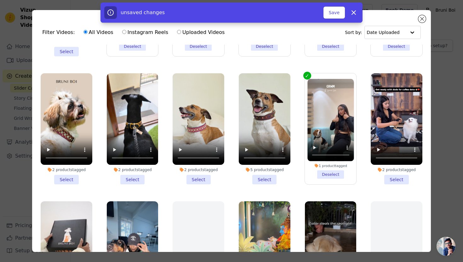
click at [394, 173] on li "2 products tagged Select" at bounding box center [396, 128] width 52 height 111
click at [0, 0] on input "2 products tagged Select" at bounding box center [0, 0] width 0 height 0
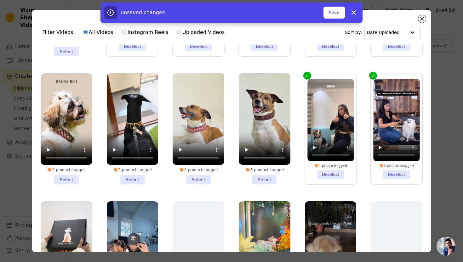
click at [195, 175] on li "2 products tagged Select" at bounding box center [198, 128] width 52 height 111
click at [0, 0] on input "2 products tagged Select" at bounding box center [0, 0] width 0 height 0
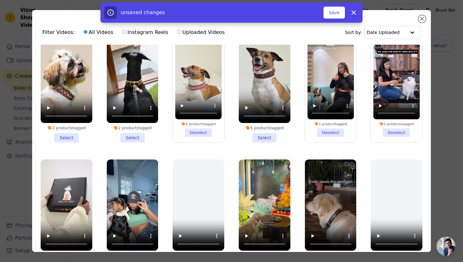
scroll to position [167, 0]
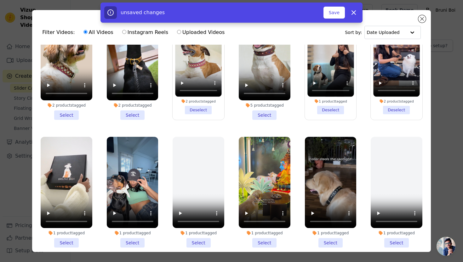
click at [128, 108] on li "2 products tagged Select" at bounding box center [133, 64] width 52 height 111
click at [0, 0] on input "2 products tagged Select" at bounding box center [0, 0] width 0 height 0
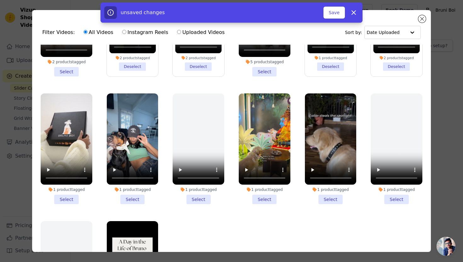
scroll to position [213, 0]
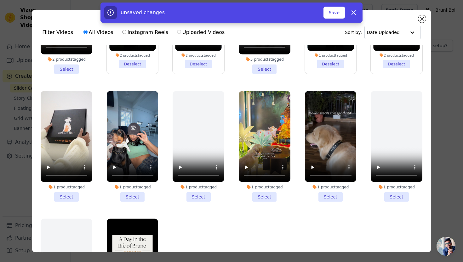
click at [264, 189] on li "1 product tagged Select" at bounding box center [265, 146] width 52 height 111
click at [0, 0] on input "1 product tagged Select" at bounding box center [0, 0] width 0 height 0
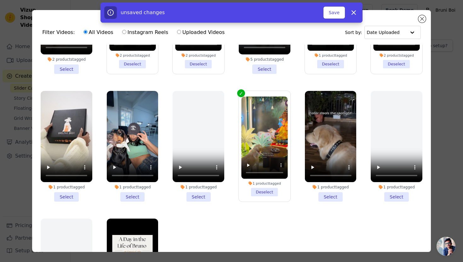
click at [328, 186] on li "1 product tagged Select" at bounding box center [331, 146] width 52 height 111
click at [0, 0] on input "1 product tagged Select" at bounding box center [0, 0] width 0 height 0
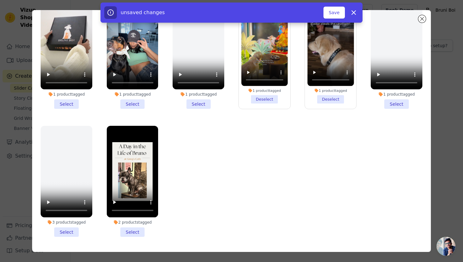
scroll to position [42, 0]
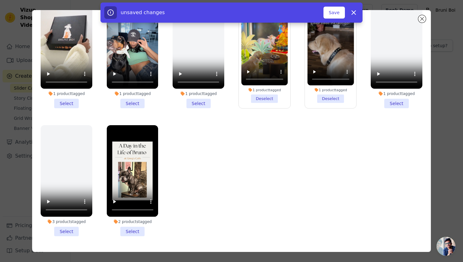
click at [131, 222] on li "2 products tagged Select" at bounding box center [133, 180] width 52 height 111
click at [0, 0] on input "2 products tagged Select" at bounding box center [0, 0] width 0 height 0
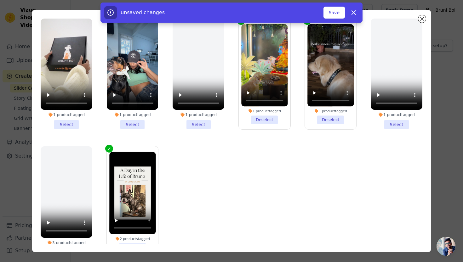
scroll to position [242, 0]
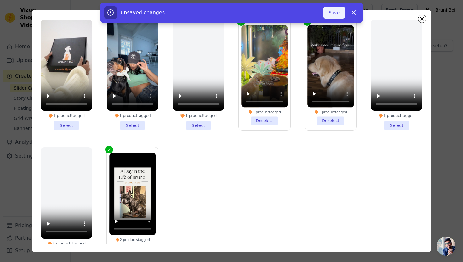
click at [336, 18] on button "Save" at bounding box center [333, 13] width 21 height 12
click at [355, 14] on icon at bounding box center [354, 13] width 8 height 8
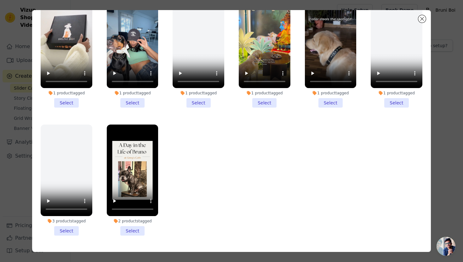
scroll to position [264, 0]
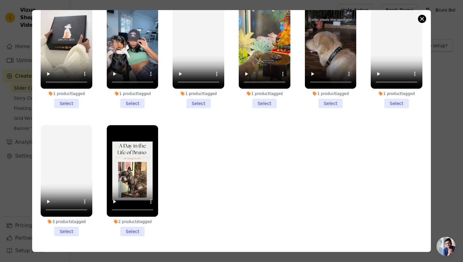
click at [421, 20] on button "Close modal" at bounding box center [422, 19] width 8 height 8
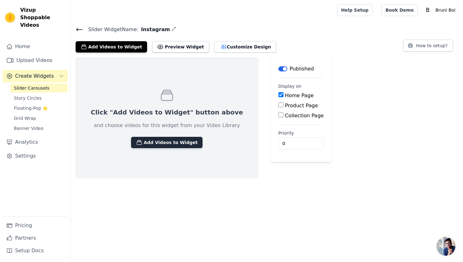
click at [170, 142] on button "Add Videos to Widget" at bounding box center [166, 142] width 71 height 11
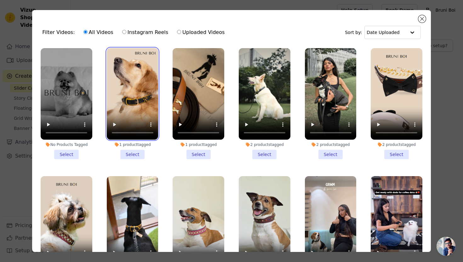
click at [127, 125] on video at bounding box center [133, 94] width 52 height 92
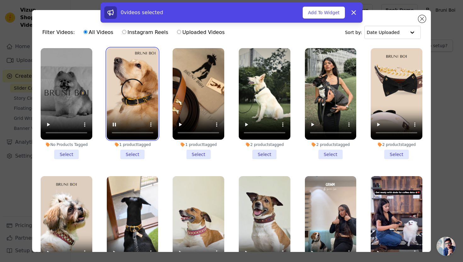
click at [143, 57] on video at bounding box center [133, 94] width 52 height 92
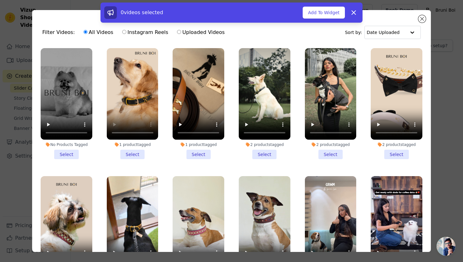
click at [128, 155] on li "1 product tagged Select" at bounding box center [133, 103] width 52 height 111
click at [0, 0] on input "1 product tagged Select" at bounding box center [0, 0] width 0 height 0
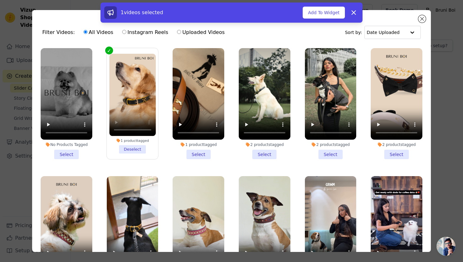
click at [203, 154] on li "1 product tagged Select" at bounding box center [198, 103] width 52 height 111
click at [0, 0] on input "1 product tagged Select" at bounding box center [0, 0] width 0 height 0
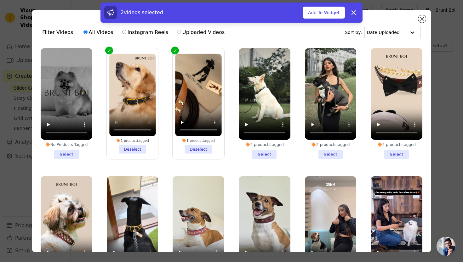
click at [266, 149] on li "2 products tagged Select" at bounding box center [265, 103] width 52 height 111
click at [0, 0] on input "2 products tagged Select" at bounding box center [0, 0] width 0 height 0
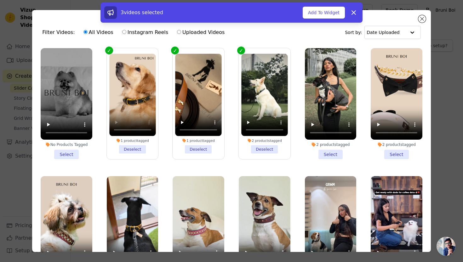
click at [317, 154] on li "2 products tagged Select" at bounding box center [331, 103] width 52 height 111
click at [0, 0] on input "2 products tagged Select" at bounding box center [0, 0] width 0 height 0
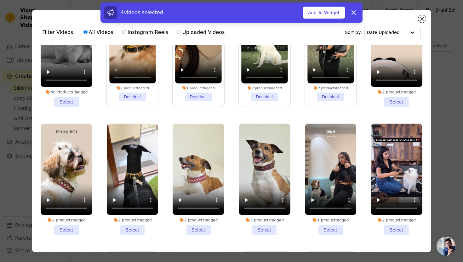
scroll to position [55, 0]
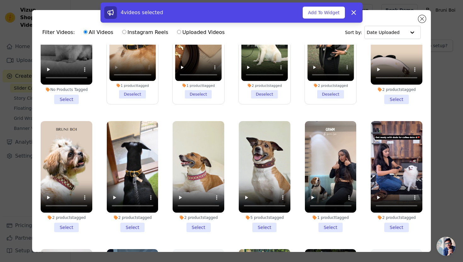
click at [134, 220] on li "2 products tagged Select" at bounding box center [133, 176] width 52 height 111
click at [0, 0] on input "2 products tagged Select" at bounding box center [0, 0] width 0 height 0
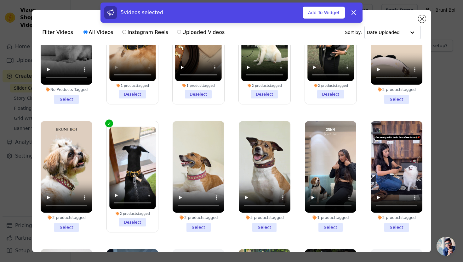
click at [197, 220] on li "2 products tagged Select" at bounding box center [198, 176] width 52 height 111
click at [0, 0] on input "2 products tagged Select" at bounding box center [0, 0] width 0 height 0
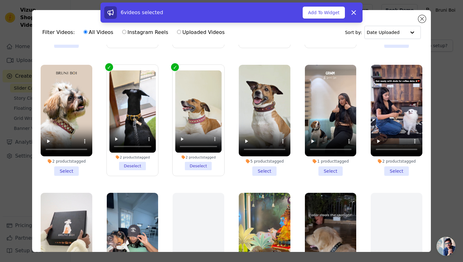
scroll to position [117, 0]
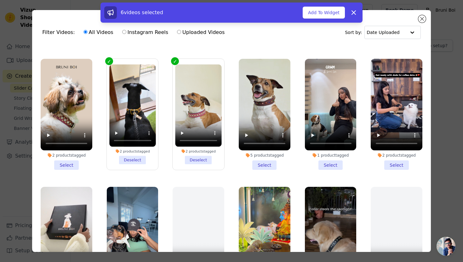
click at [329, 163] on li "1 product tagged Select" at bounding box center [331, 114] width 52 height 111
click at [0, 0] on input "1 product tagged Select" at bounding box center [0, 0] width 0 height 0
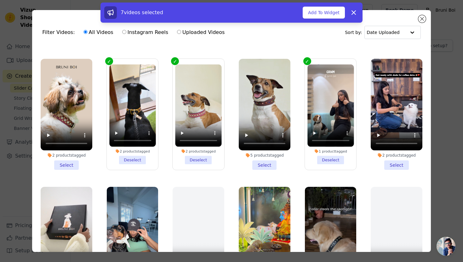
click at [388, 162] on li "2 products tagged Select" at bounding box center [396, 114] width 52 height 111
click at [0, 0] on input "2 products tagged Select" at bounding box center [0, 0] width 0 height 0
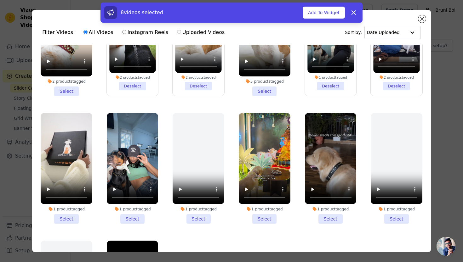
scroll to position [213, 0]
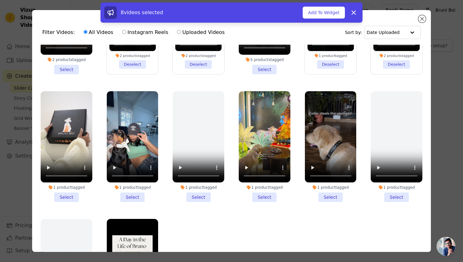
click at [72, 189] on li "1 product tagged Select" at bounding box center [67, 146] width 52 height 111
click at [0, 0] on input "1 product tagged Select" at bounding box center [0, 0] width 0 height 0
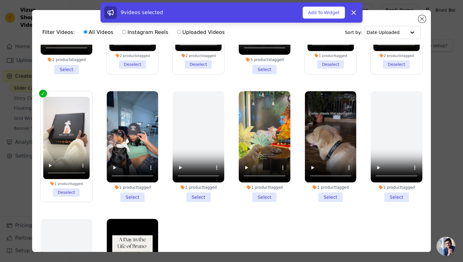
click at [255, 189] on li "1 product tagged Select" at bounding box center [265, 146] width 52 height 111
click at [0, 0] on input "1 product tagged Select" at bounding box center [0, 0] width 0 height 0
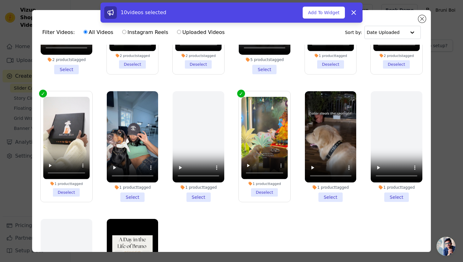
click at [333, 189] on li "1 product tagged Select" at bounding box center [331, 146] width 52 height 111
click at [0, 0] on input "1 product tagged Select" at bounding box center [0, 0] width 0 height 0
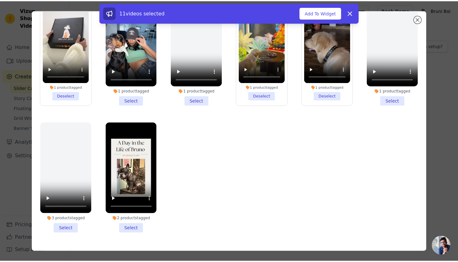
scroll to position [48, 0]
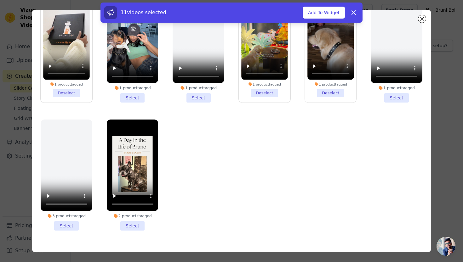
click at [132, 219] on li "2 products tagged Select" at bounding box center [133, 175] width 52 height 111
click at [0, 0] on input "2 products tagged Select" at bounding box center [0, 0] width 0 height 0
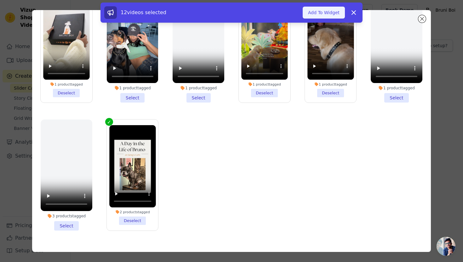
click at [321, 14] on button "Add To Widget" at bounding box center [323, 13] width 42 height 12
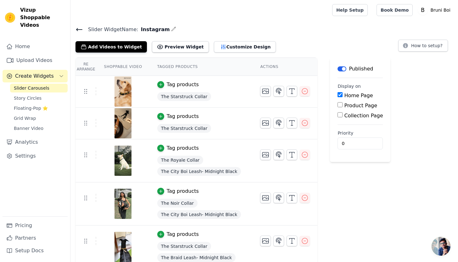
scroll to position [0, 0]
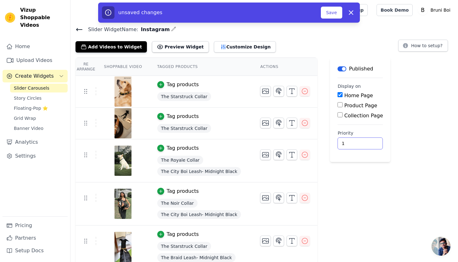
click at [357, 143] on input "1" at bounding box center [360, 144] width 45 height 12
type input "0"
click at [357, 145] on input "0" at bounding box center [360, 144] width 45 height 12
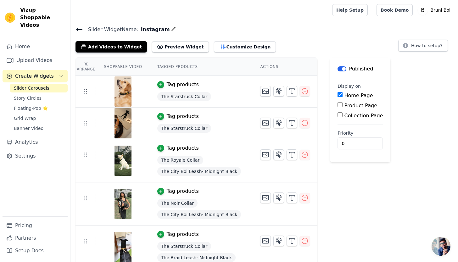
click at [177, 42] on button "Preview Widget" at bounding box center [180, 46] width 57 height 11
